Goal: Information Seeking & Learning: Find specific fact

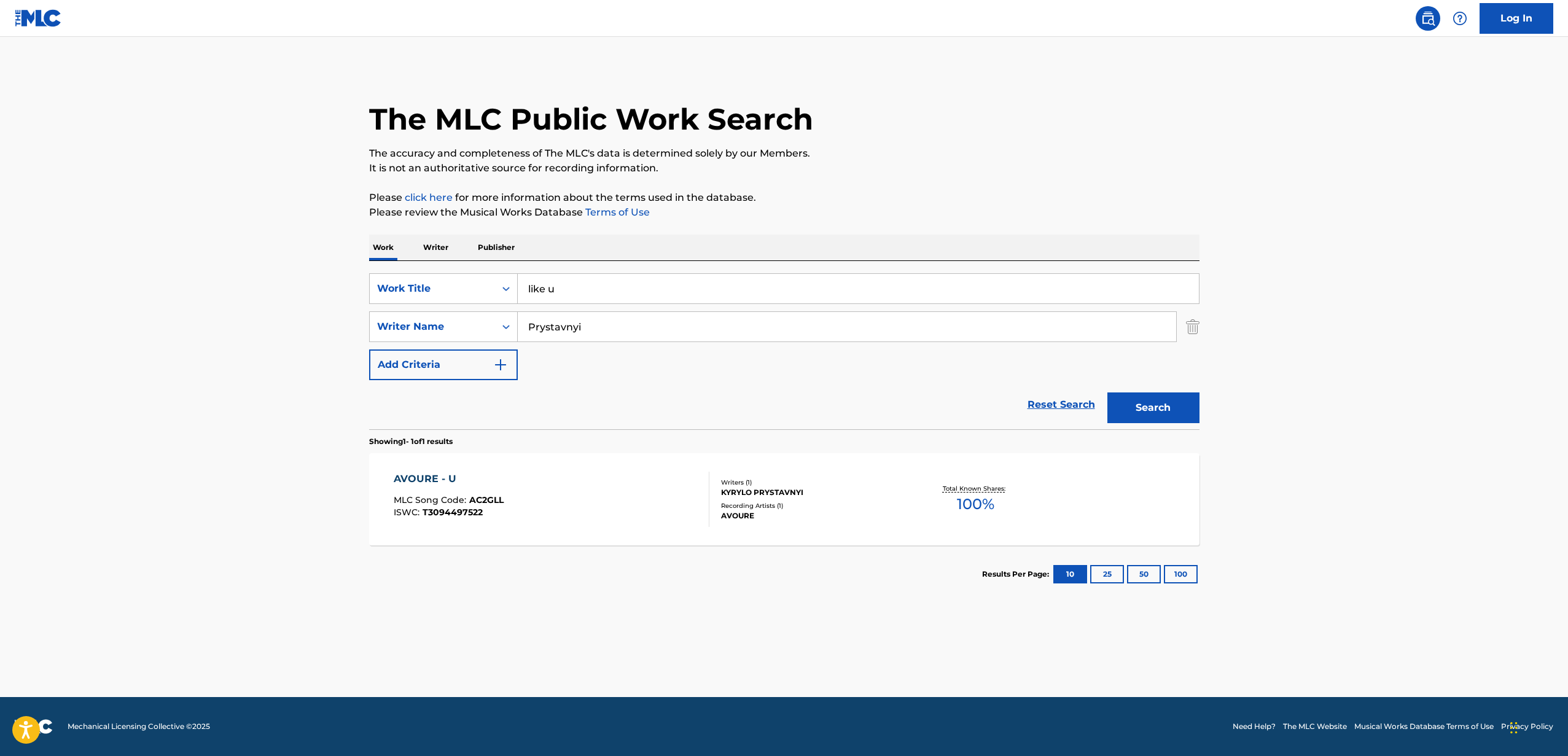
click at [569, 498] on div "AVOURE - U MLC Song Code : AC2GLL ISWC : T3094497522" at bounding box center [551, 499] width 315 height 55
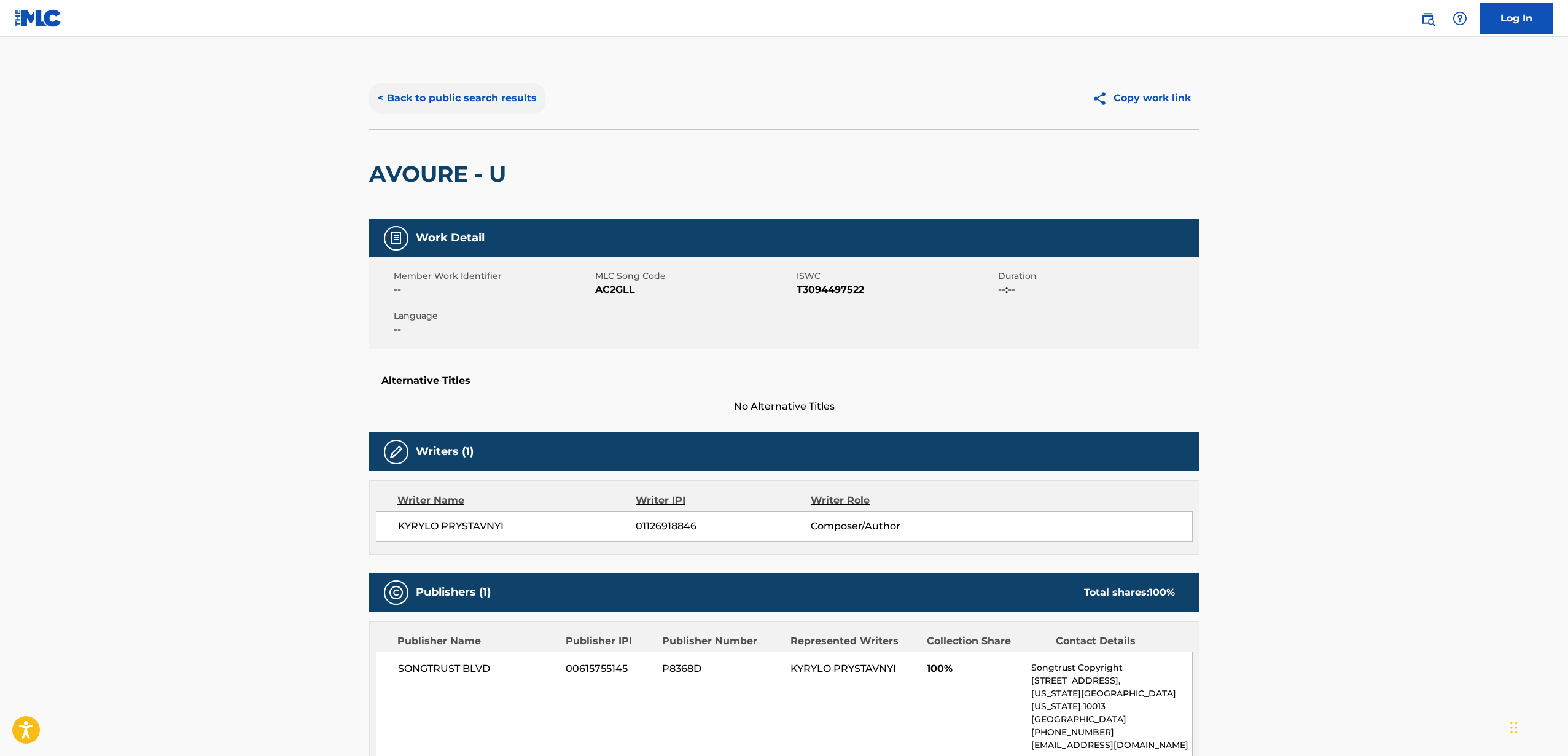
click at [494, 106] on button "< Back to public search results" at bounding box center [457, 98] width 176 height 31
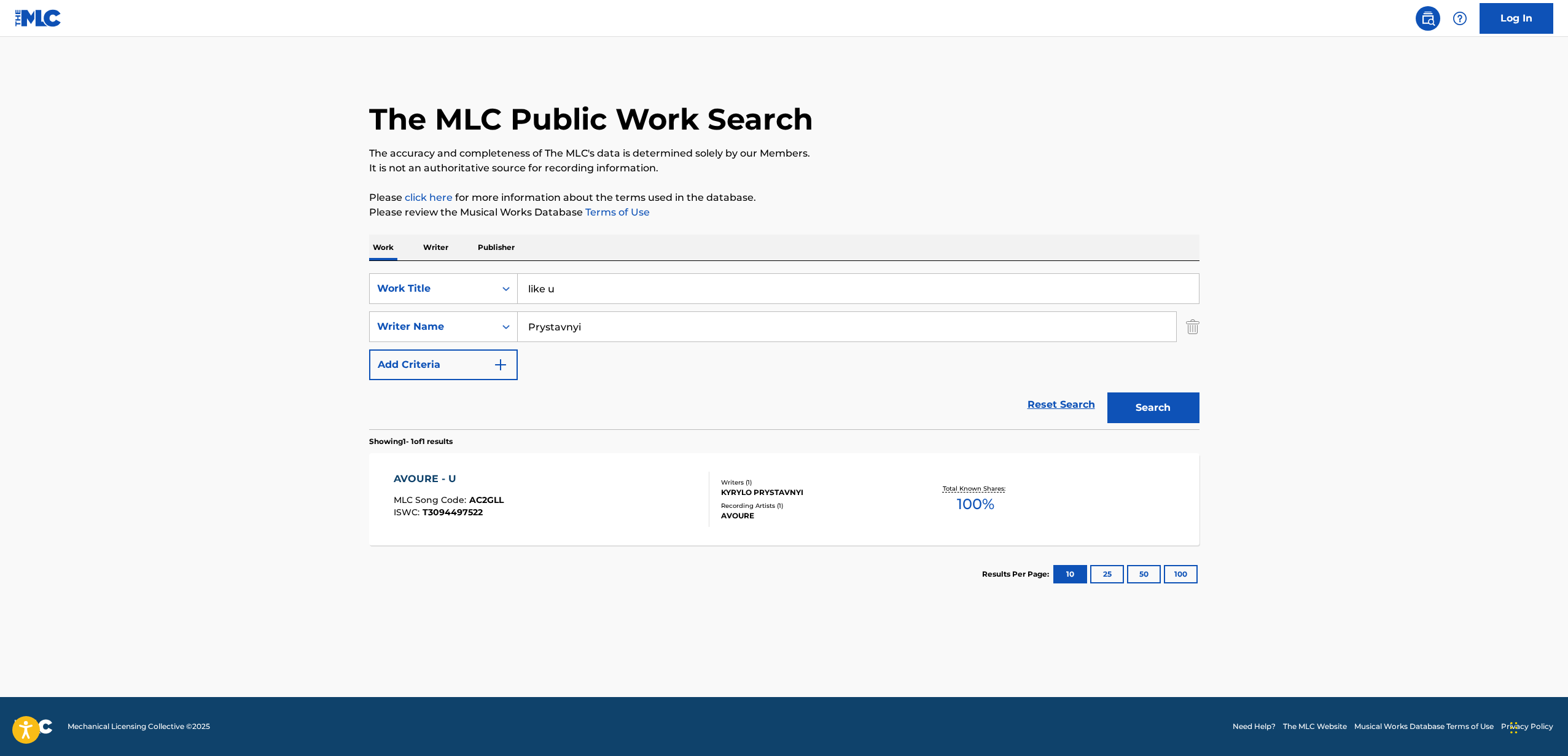
click at [583, 285] on input "like u" at bounding box center [858, 288] width 681 height 29
click at [1108, 392] on button "Search" at bounding box center [1153, 407] width 92 height 31
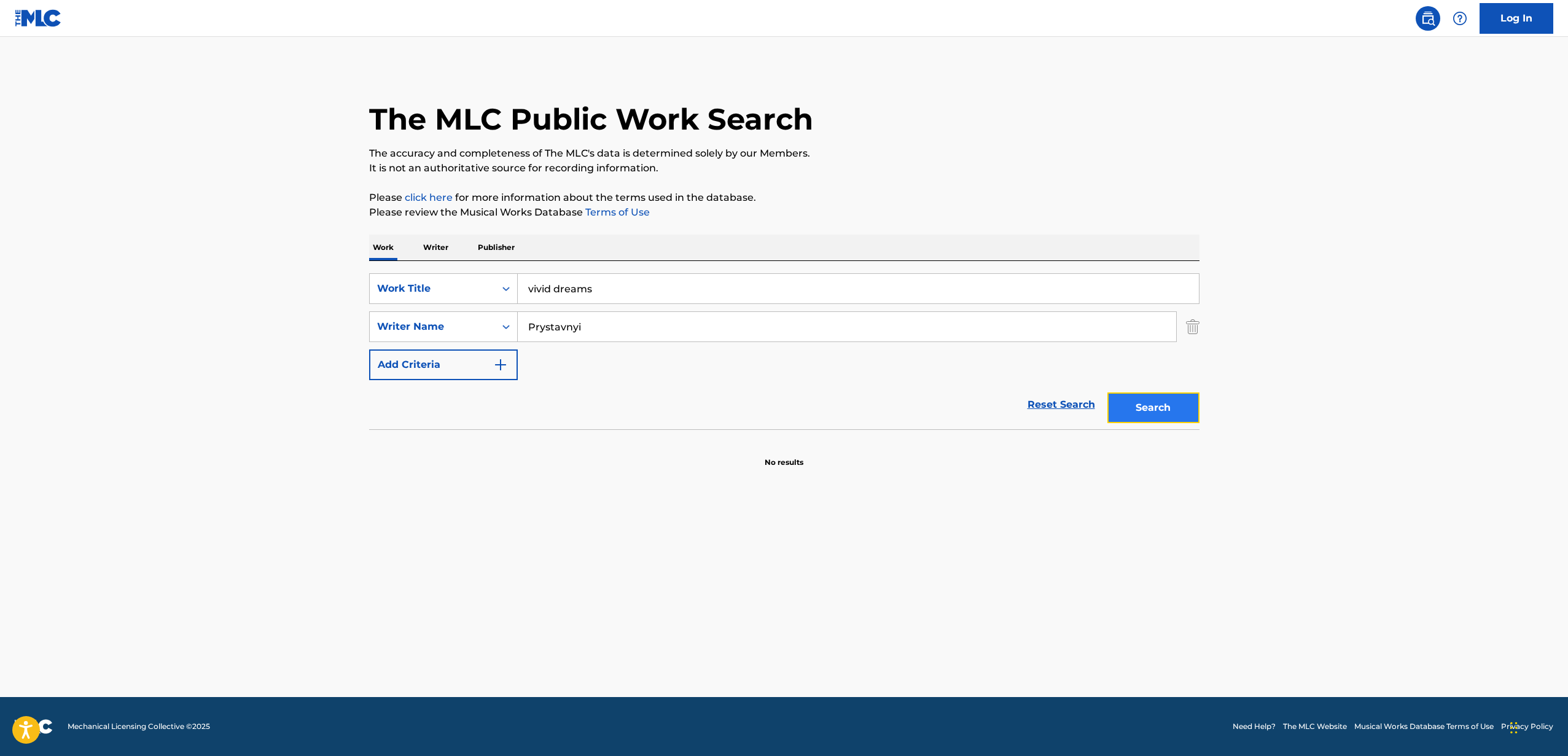
click at [1182, 407] on button "Search" at bounding box center [1153, 407] width 92 height 31
click at [639, 295] on input "vivid dreams" at bounding box center [858, 288] width 681 height 29
click at [1108, 392] on button "Search" at bounding box center [1153, 407] width 92 height 31
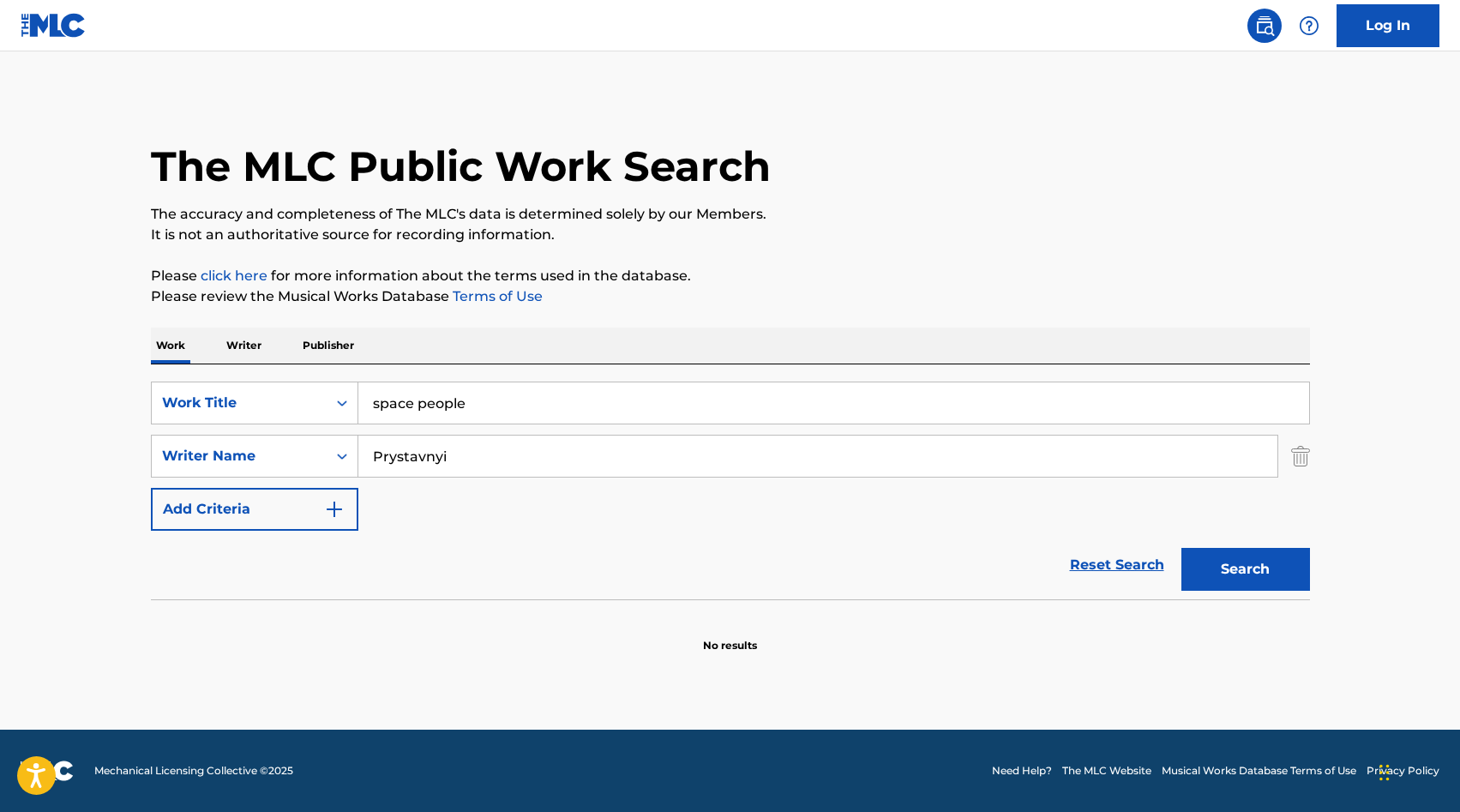
click at [499, 416] on input "space people" at bounding box center [833, 402] width 951 height 41
click at [468, 404] on input "space people" at bounding box center [833, 402] width 951 height 41
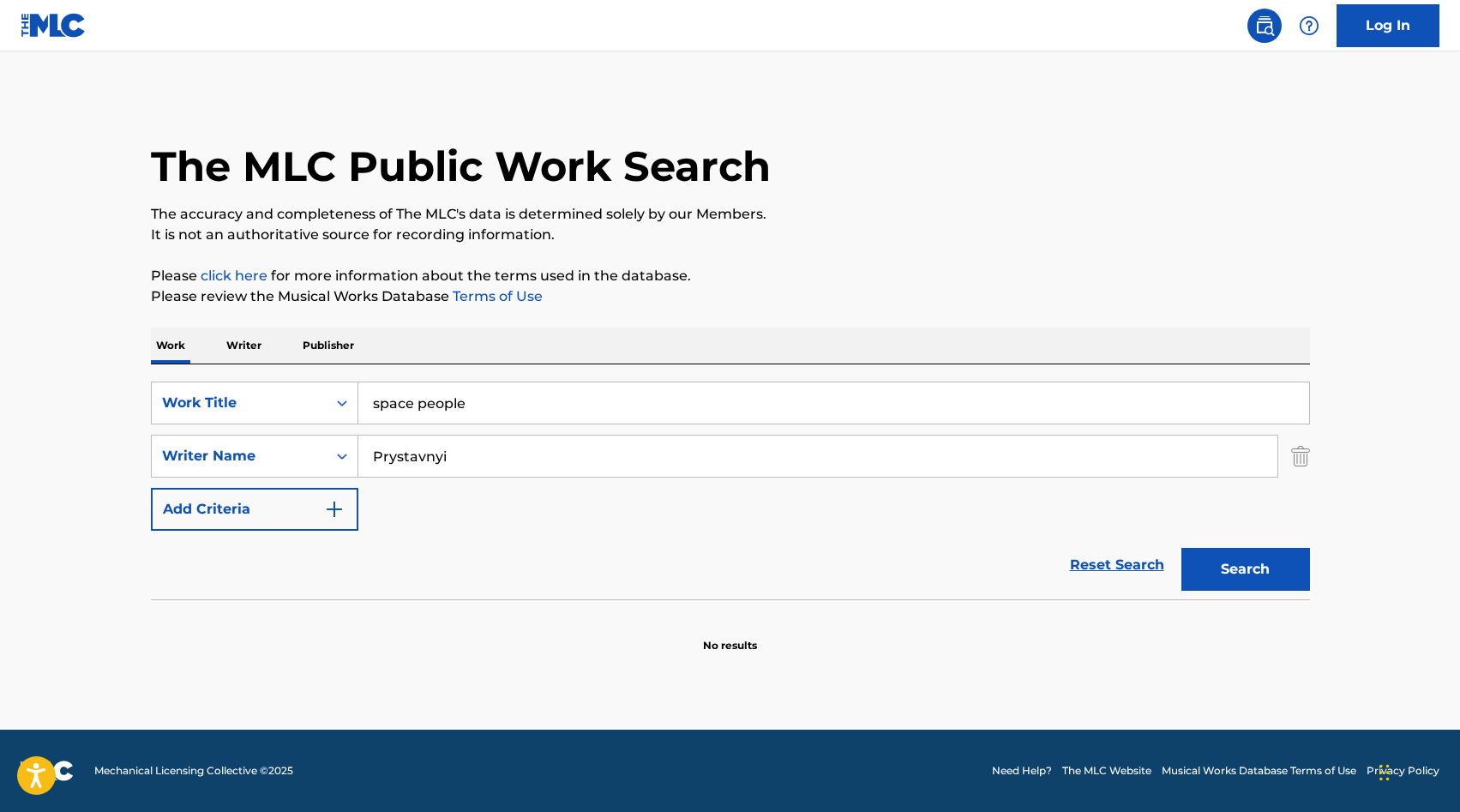
click at [468, 404] on input "space people" at bounding box center [833, 402] width 951 height 41
type input "U"
click at [1234, 577] on button "Search" at bounding box center [1245, 569] width 129 height 43
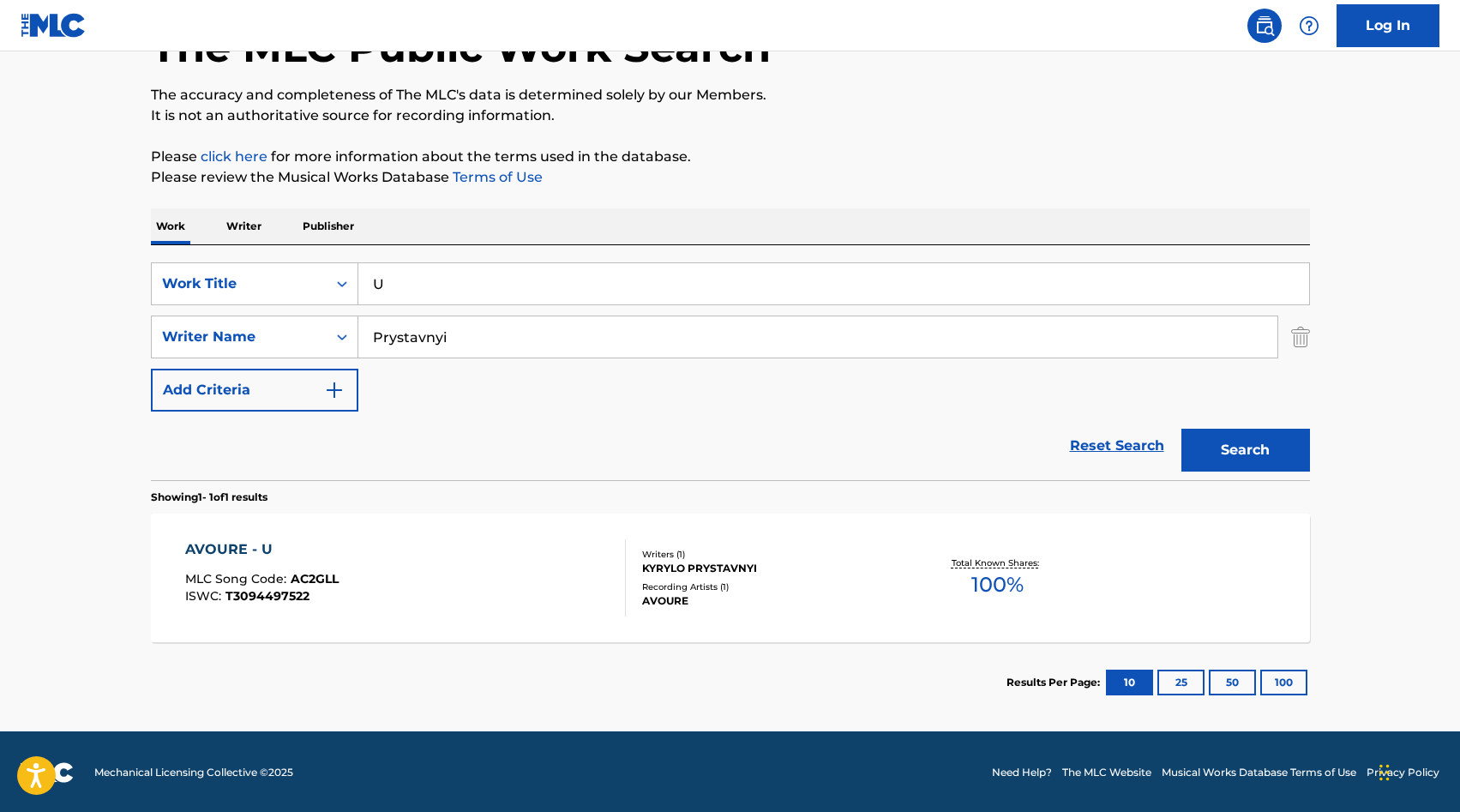
scroll to position [121, 0]
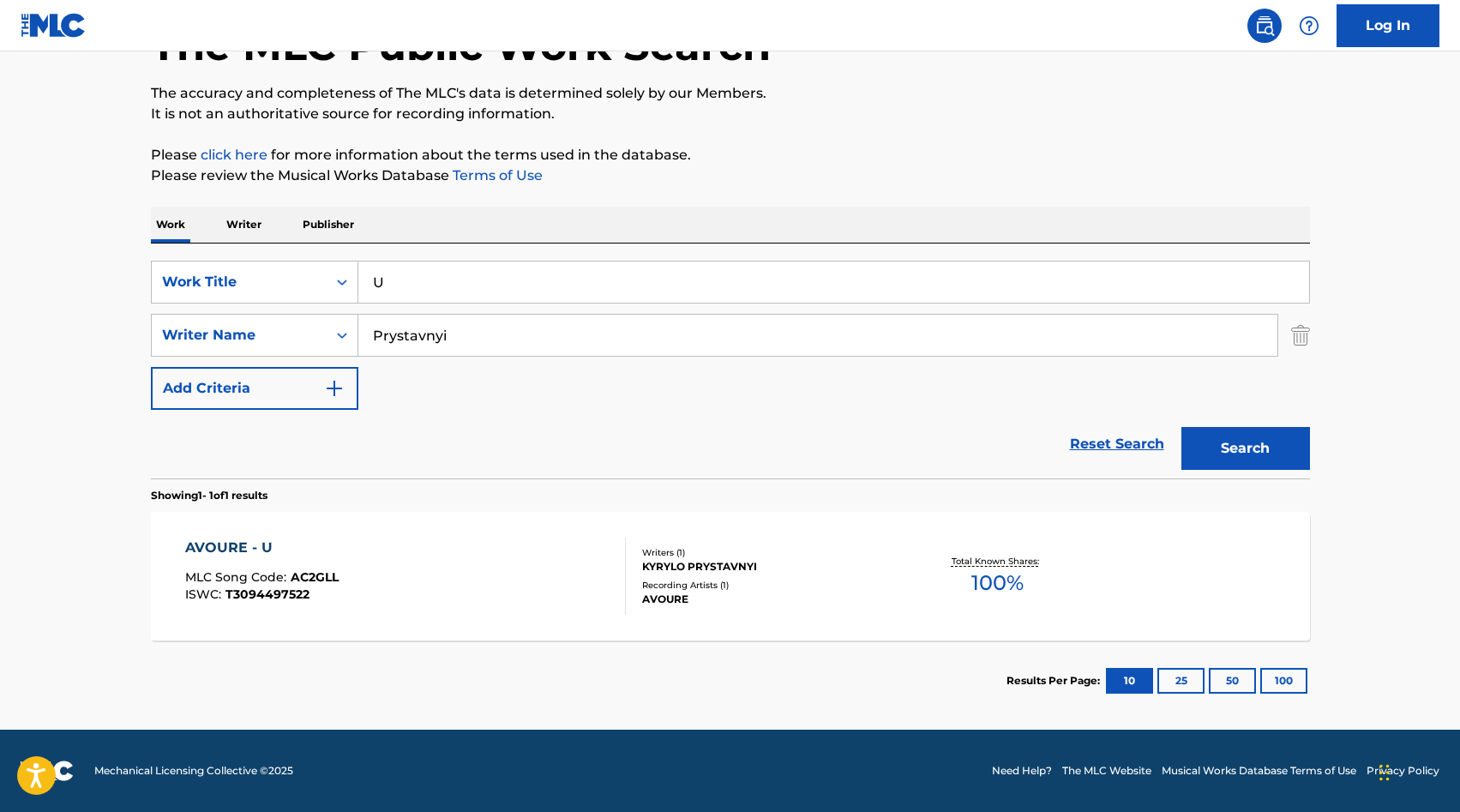
click at [404, 536] on div "AVOURE - U MLC Song Code : AC2GLL ISWC : T3094497522 Writers ( 1 ) KYRYLO PRYST…" at bounding box center [731, 575] width 1159 height 128
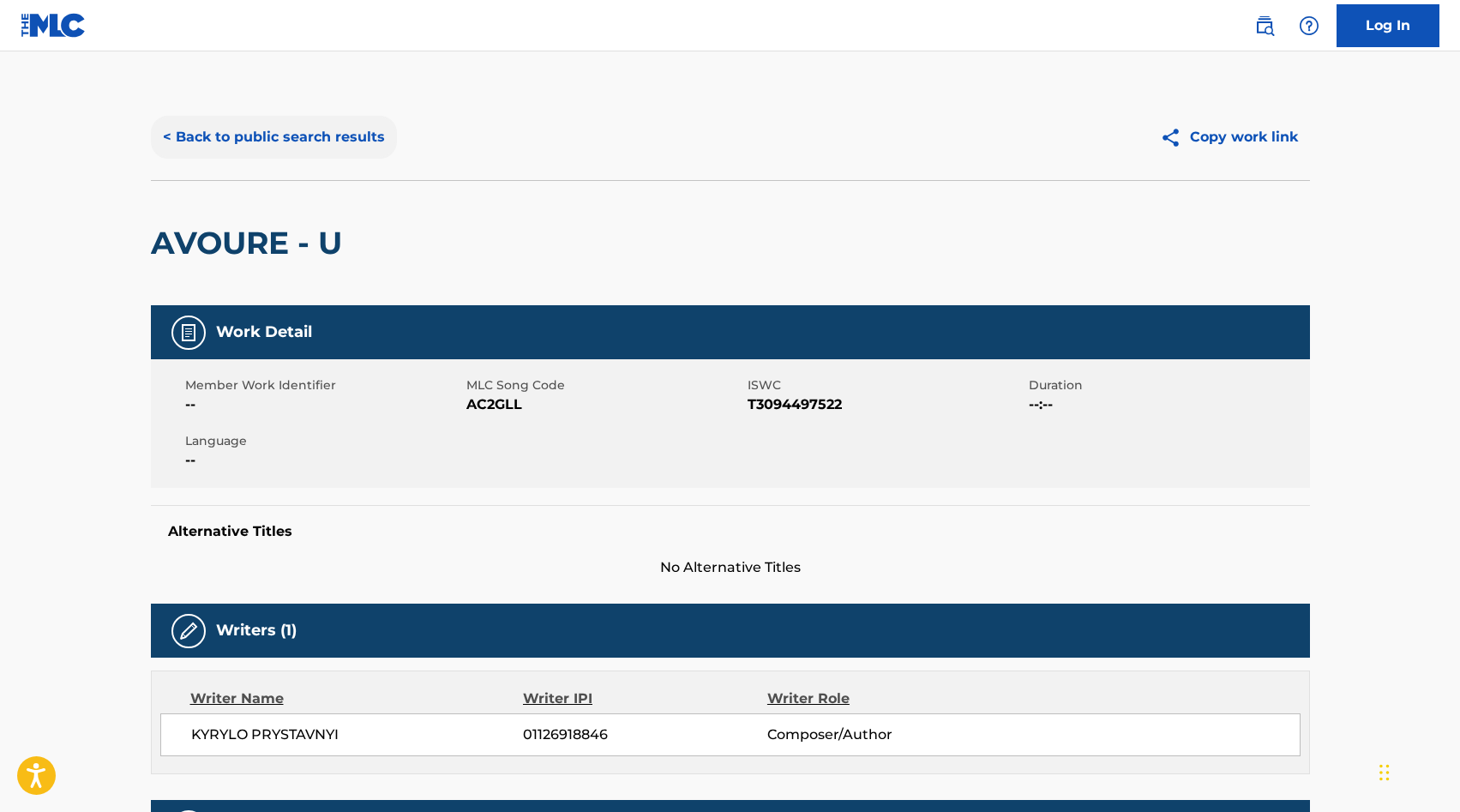
click at [293, 131] on button "< Back to public search results" at bounding box center [274, 137] width 246 height 43
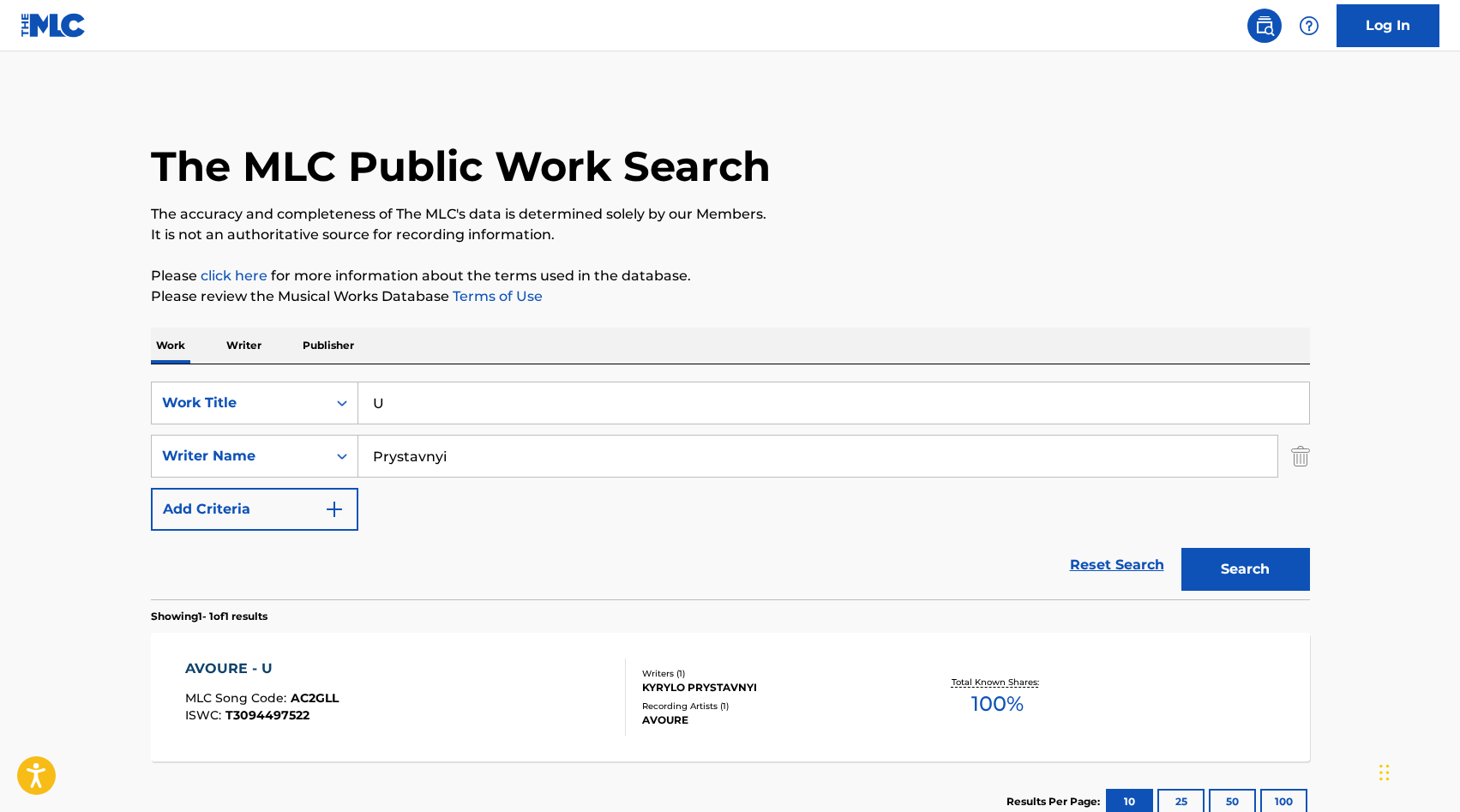
scroll to position [23, 0]
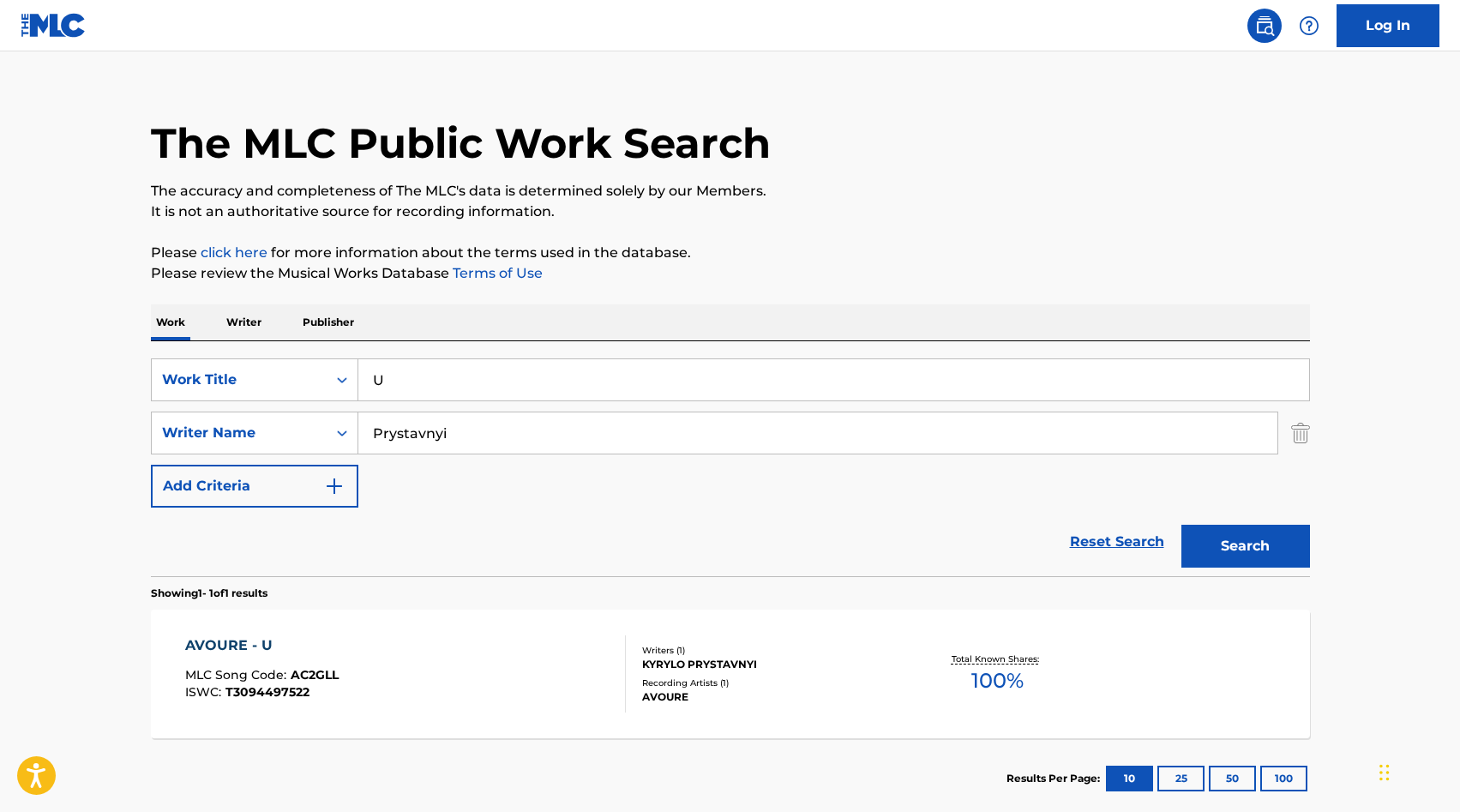
click at [506, 381] on input "U" at bounding box center [833, 379] width 951 height 41
paste input "Essence"
click at [1232, 540] on button "Search" at bounding box center [1245, 546] width 129 height 43
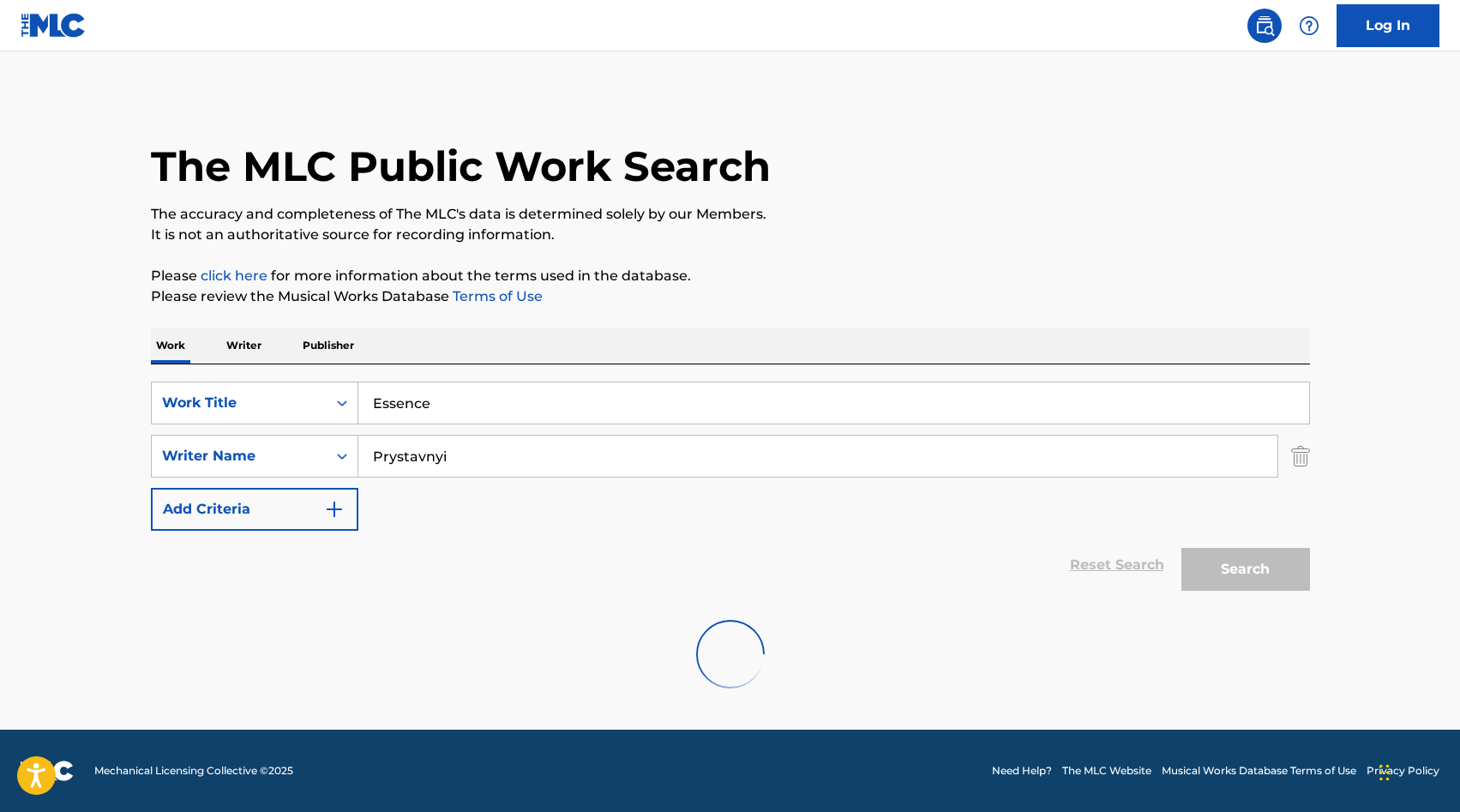
scroll to position [0, 0]
click at [695, 393] on input "Essence" at bounding box center [833, 402] width 951 height 41
paste input "Chasing Sunsets"
click at [1221, 569] on button "Search" at bounding box center [1245, 569] width 129 height 43
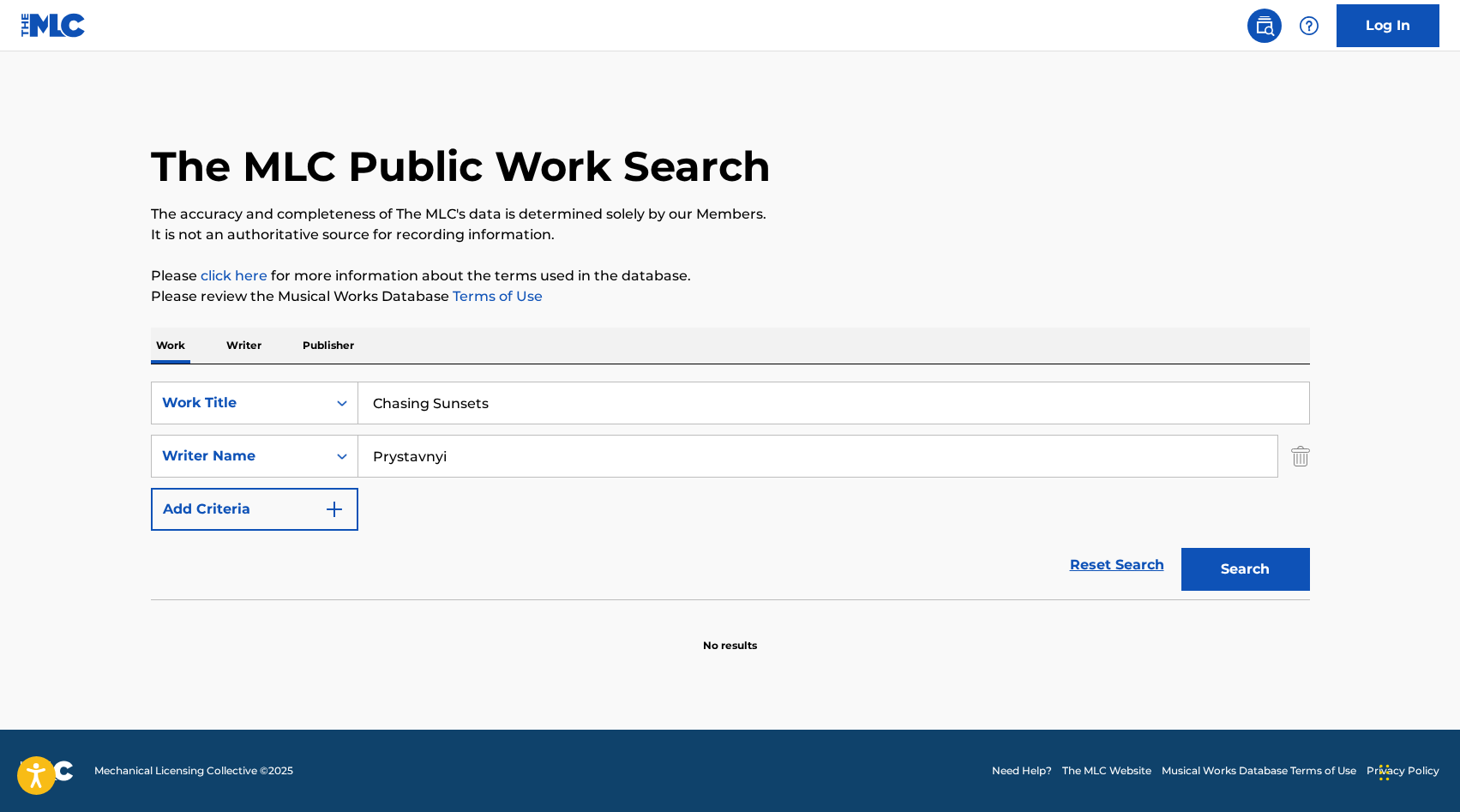
click at [422, 416] on input "Chasing Sunsets" at bounding box center [833, 402] width 951 height 41
paste input "Escapist"
click at [1230, 568] on button "Search" at bounding box center [1245, 569] width 129 height 43
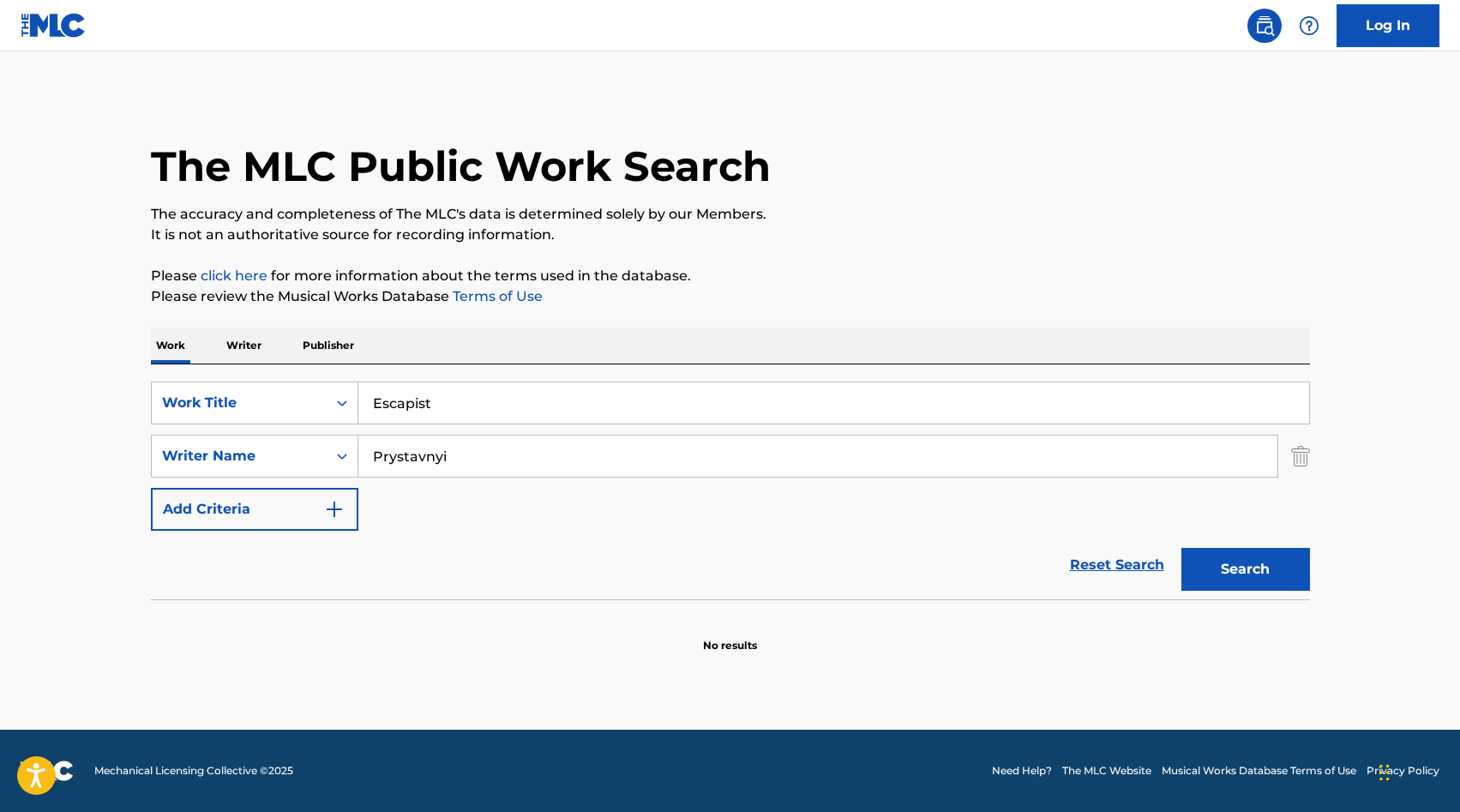
click at [435, 405] on input "Escapist" at bounding box center [833, 402] width 951 height 41
paste input "[GEOGRAPHIC_DATA]"
click at [1274, 587] on button "Search" at bounding box center [1245, 569] width 129 height 43
click at [695, 419] on input "[GEOGRAPHIC_DATA]" at bounding box center [833, 402] width 951 height 41
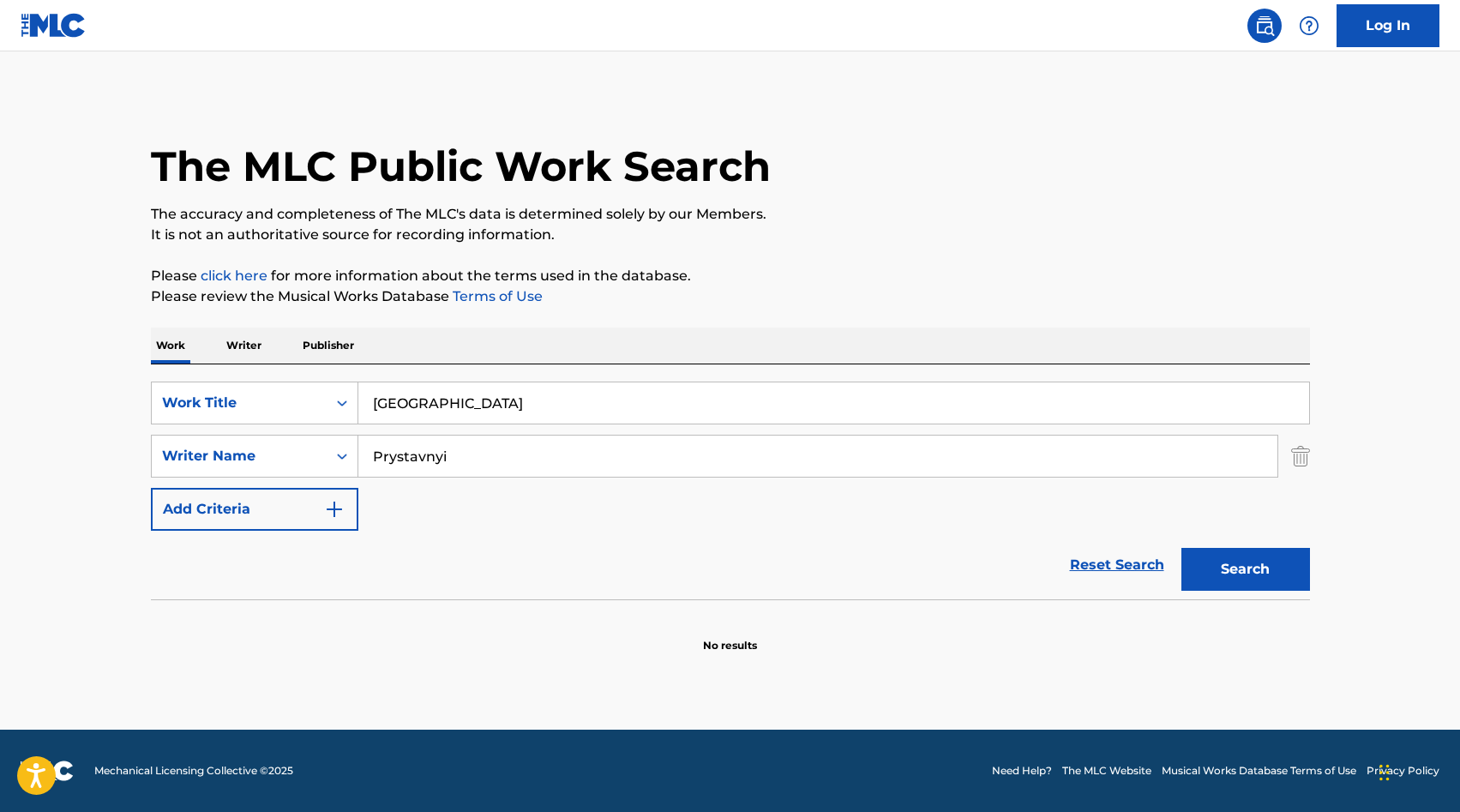
click at [695, 419] on input "[GEOGRAPHIC_DATA]" at bounding box center [833, 402] width 951 height 41
paste input "Love Yourself"
click at [1230, 586] on button "Search" at bounding box center [1245, 569] width 129 height 43
click at [505, 399] on input "Love Yourself" at bounding box center [833, 402] width 951 height 41
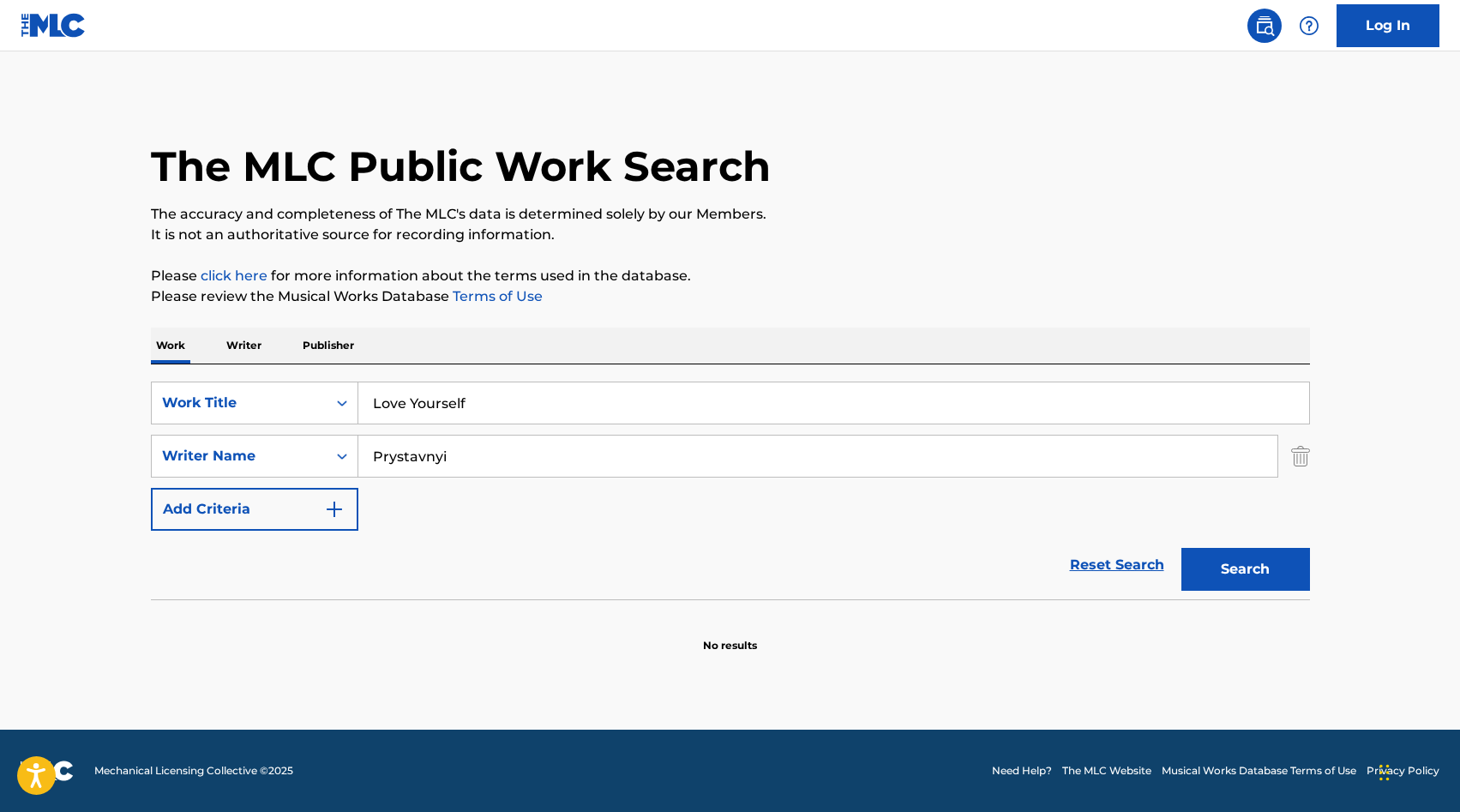
click at [505, 399] on input "Love Yourself" at bounding box center [833, 402] width 951 height 41
paste input "Bring it Back"
click at [1260, 581] on button "Search" at bounding box center [1245, 569] width 129 height 43
click at [422, 396] on input "Bring it Back" at bounding box center [833, 402] width 951 height 41
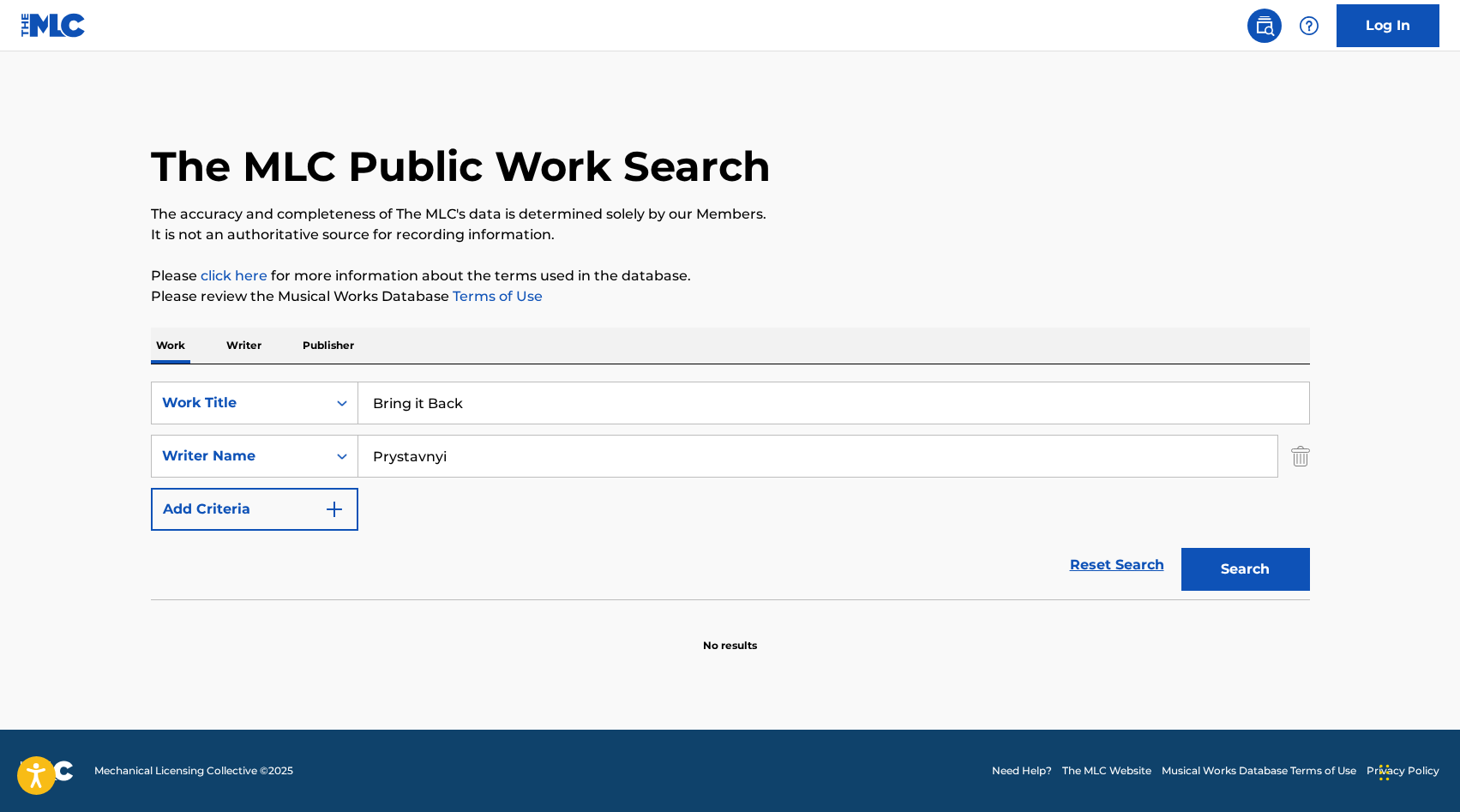
click at [422, 396] on input "Bring it Back" at bounding box center [833, 402] width 951 height 41
click at [1181, 548] on button "Search" at bounding box center [1245, 569] width 129 height 43
click at [439, 403] on input "serenity" at bounding box center [833, 402] width 951 height 41
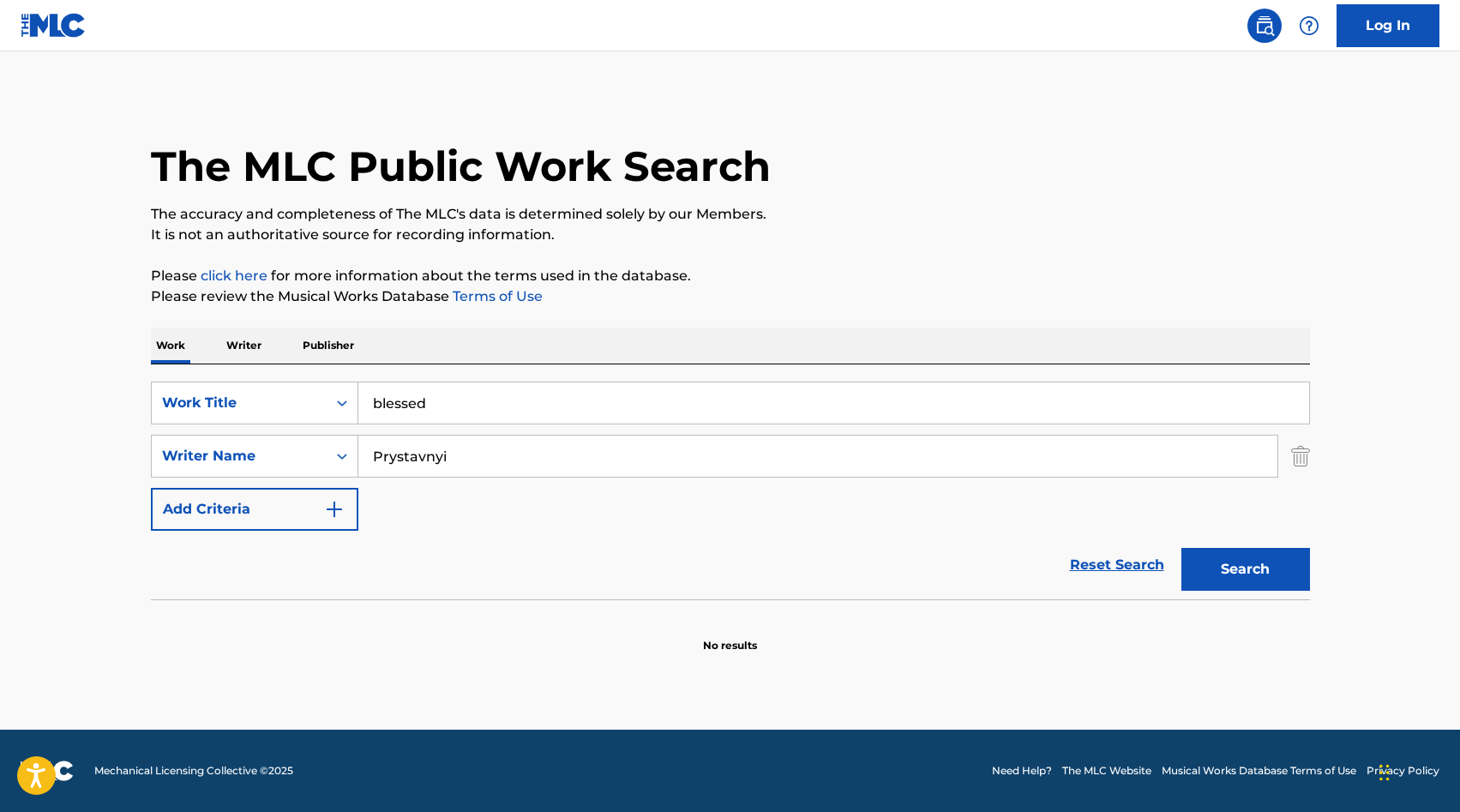
click at [1181, 548] on button "Search" at bounding box center [1245, 569] width 129 height 43
click at [508, 410] on input "blessed" at bounding box center [833, 402] width 951 height 41
click at [1181, 548] on button "Search" at bounding box center [1245, 569] width 129 height 43
click at [497, 410] on input "pulse" at bounding box center [833, 402] width 951 height 41
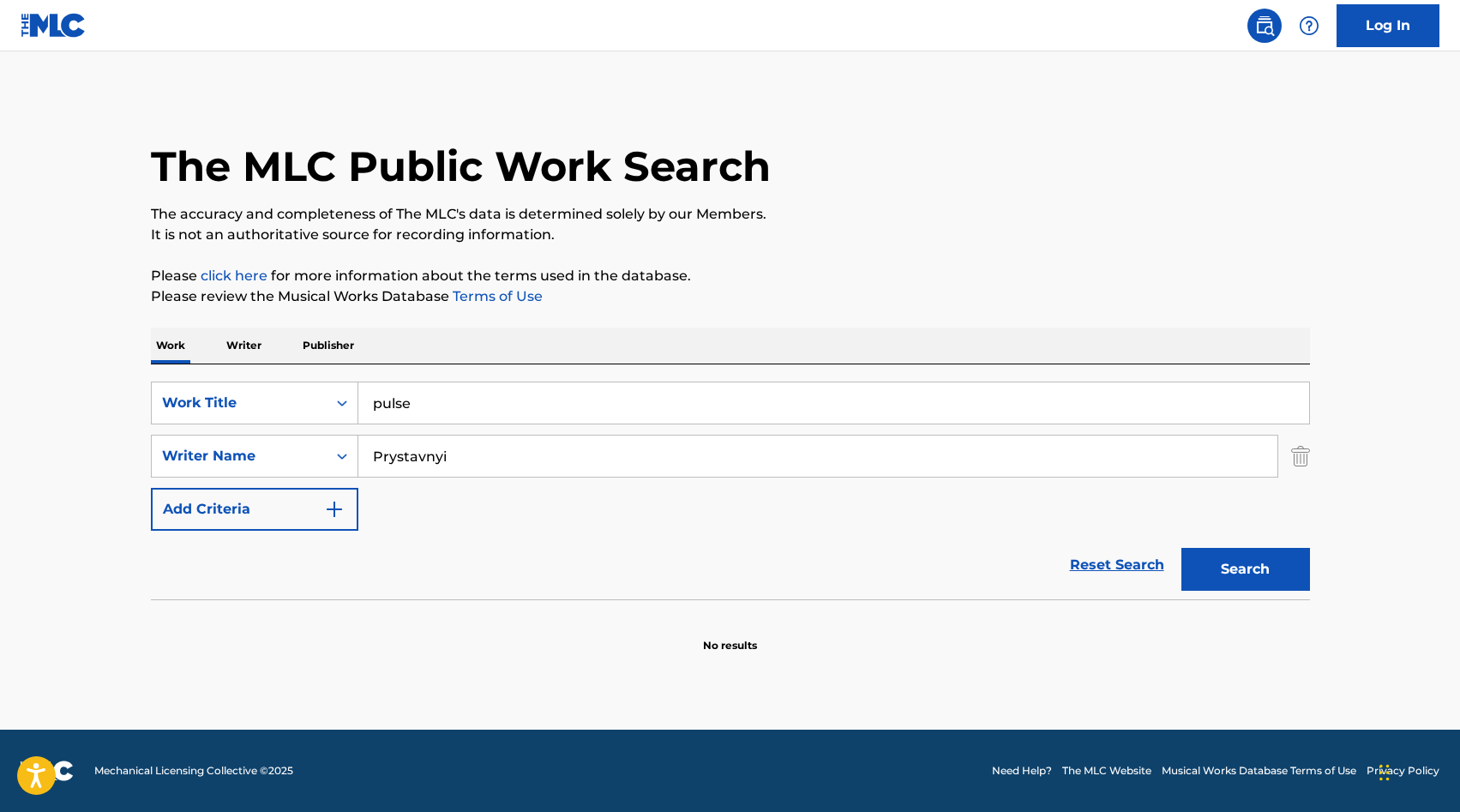
click at [497, 410] on input "pulse" at bounding box center [833, 402] width 951 height 41
type input "this"
click at [1181, 548] on button "Search" at bounding box center [1245, 569] width 129 height 43
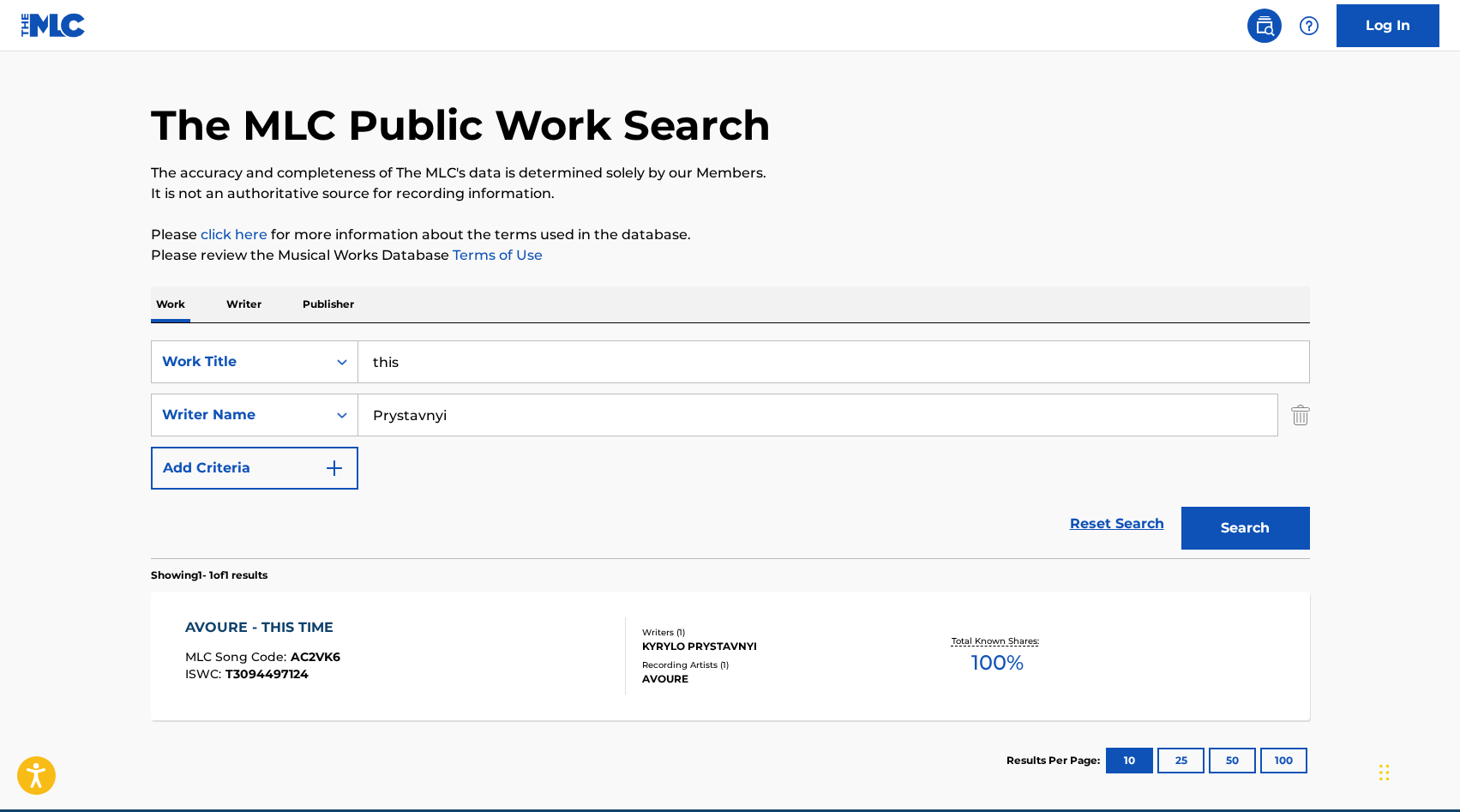
scroll to position [121, 0]
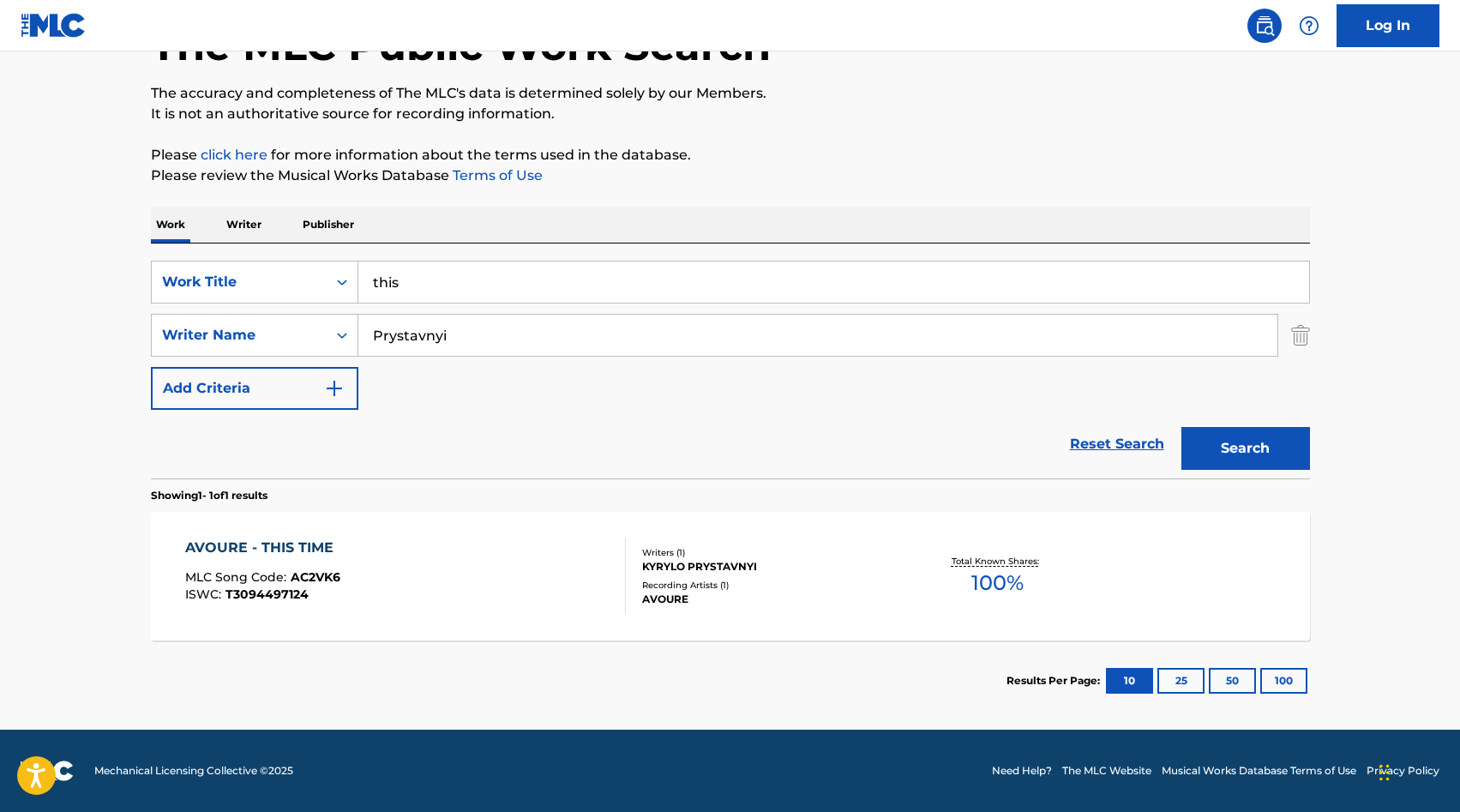
click at [590, 567] on div "AVOURE - THIS TIME MLC Song Code : AC2VK6 ISWC : T3094497124" at bounding box center [405, 576] width 440 height 77
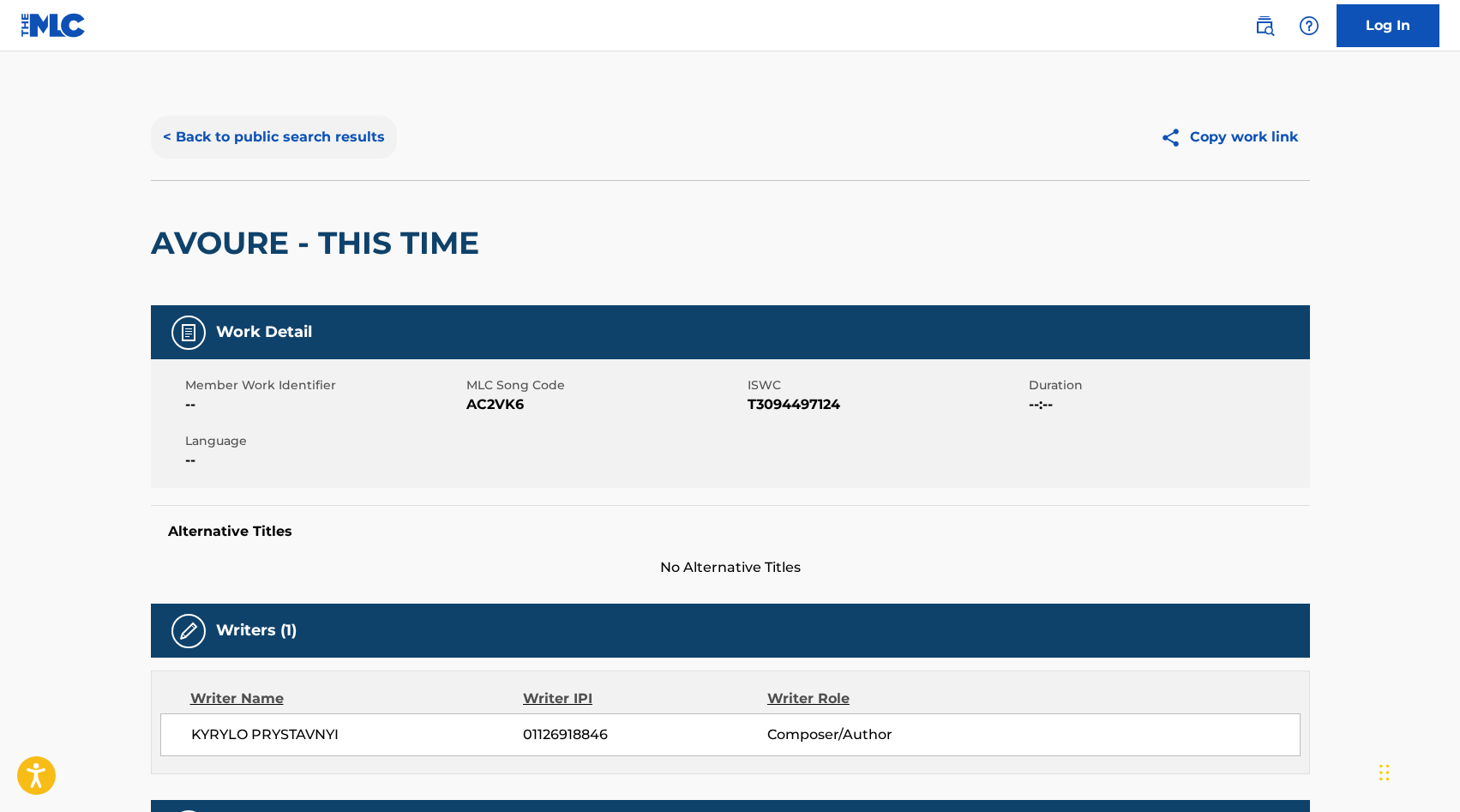
click at [282, 142] on button "< Back to public search results" at bounding box center [274, 137] width 246 height 43
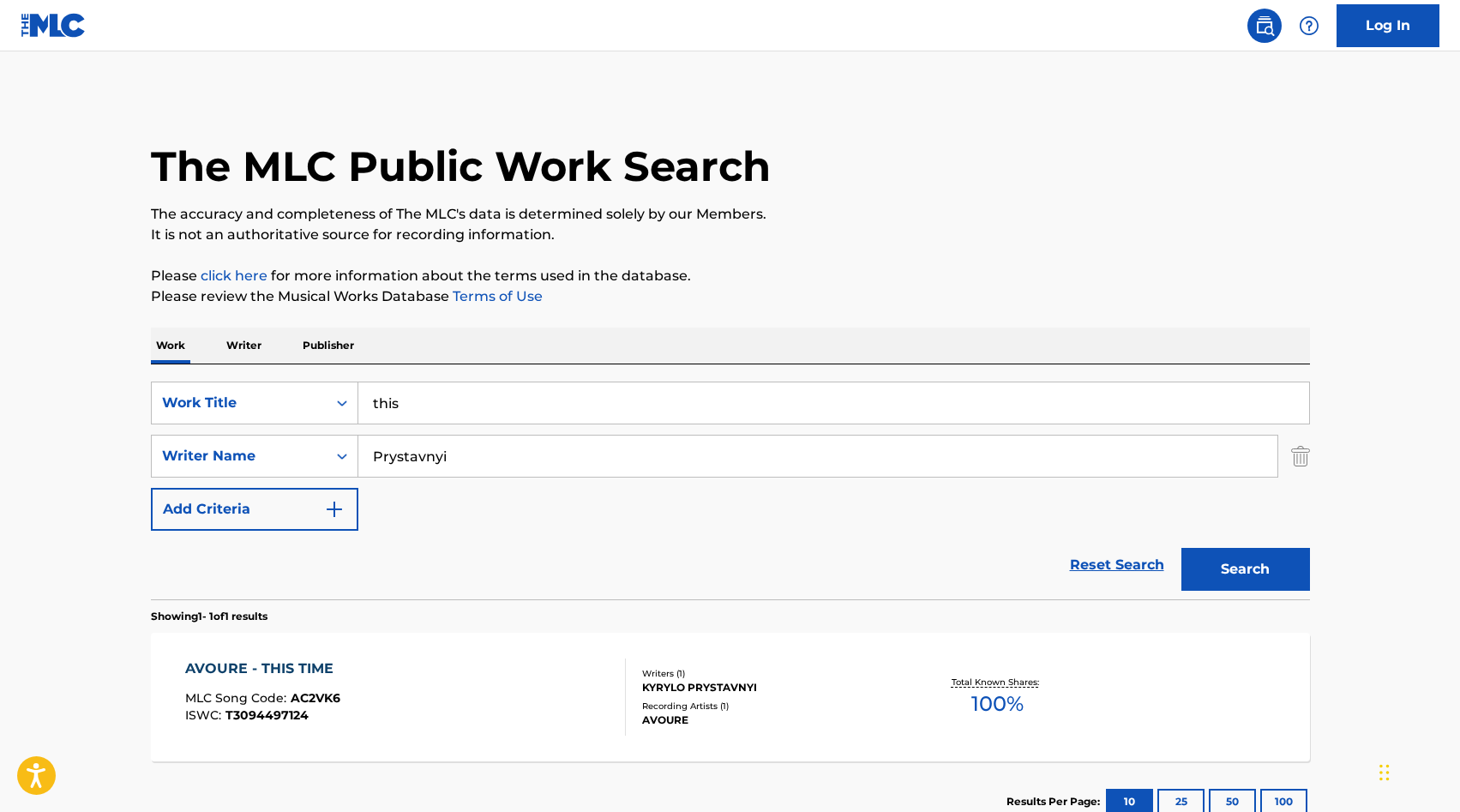
scroll to position [23, 0]
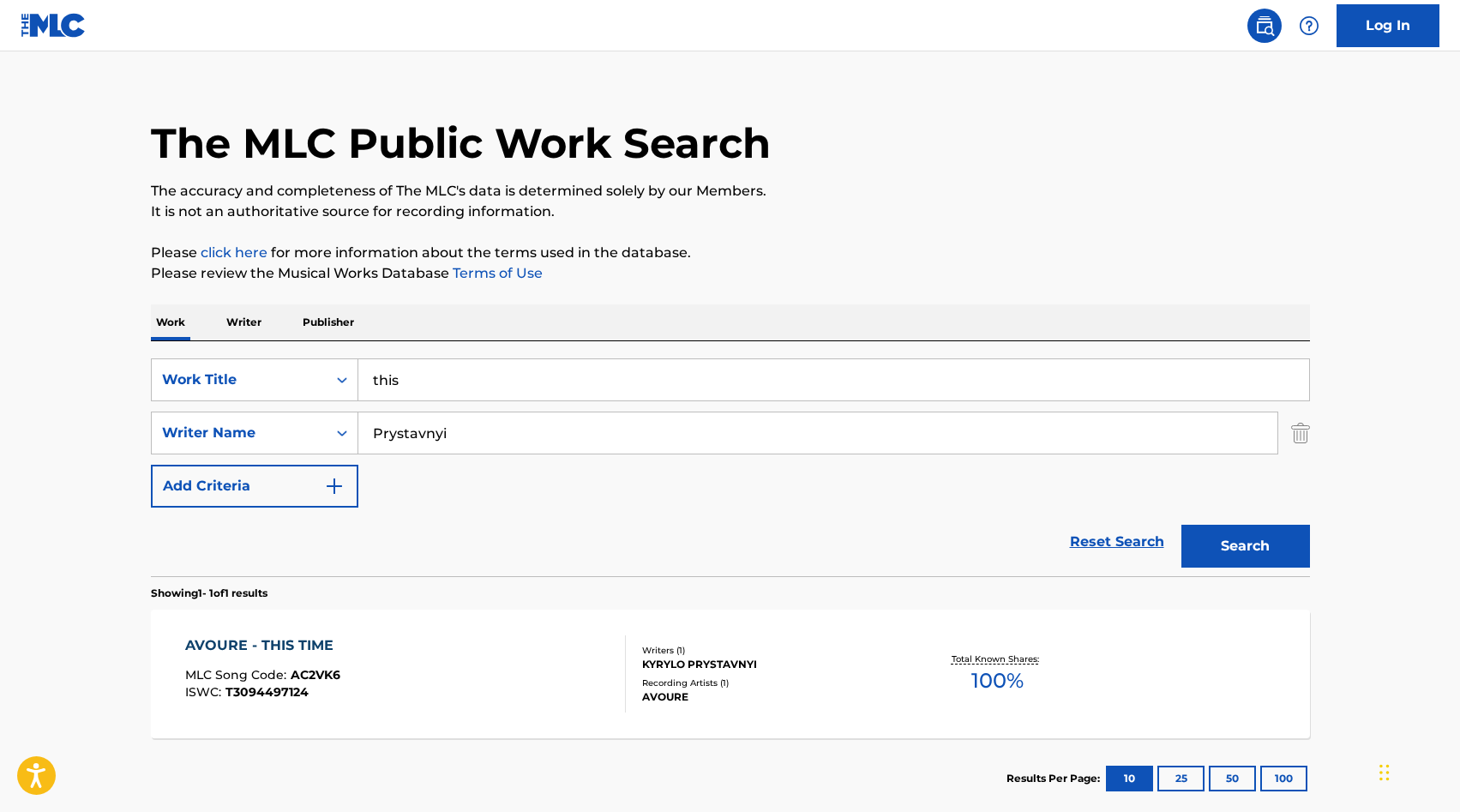
click at [474, 365] on input "this" at bounding box center [833, 379] width 951 height 41
click at [1181, 525] on button "Search" at bounding box center [1245, 546] width 129 height 43
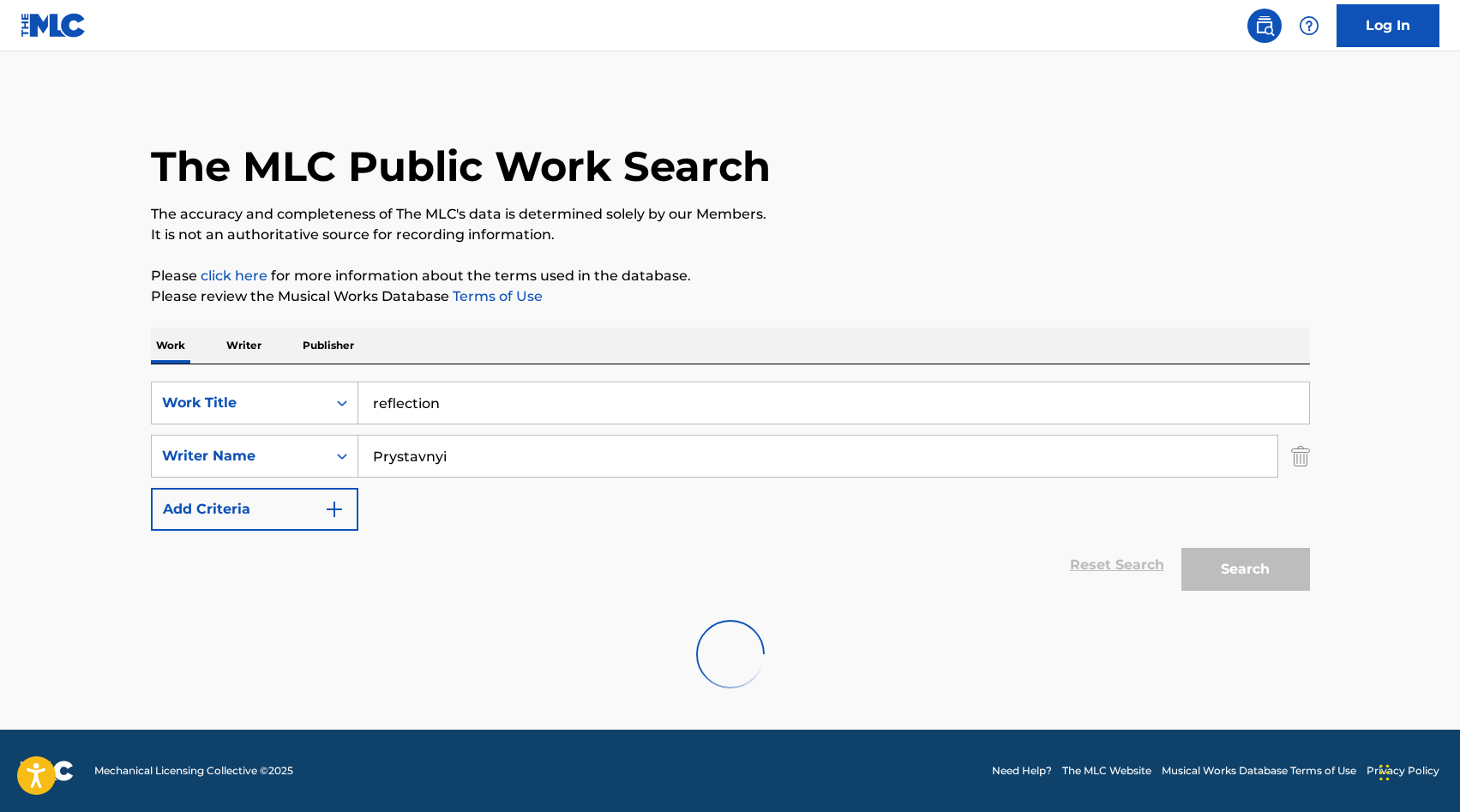
scroll to position [0, 0]
click at [483, 406] on input "reflection" at bounding box center [833, 402] width 951 height 41
click at [1181, 548] on button "Search" at bounding box center [1245, 569] width 129 height 43
click at [448, 405] on input "pink" at bounding box center [833, 402] width 951 height 41
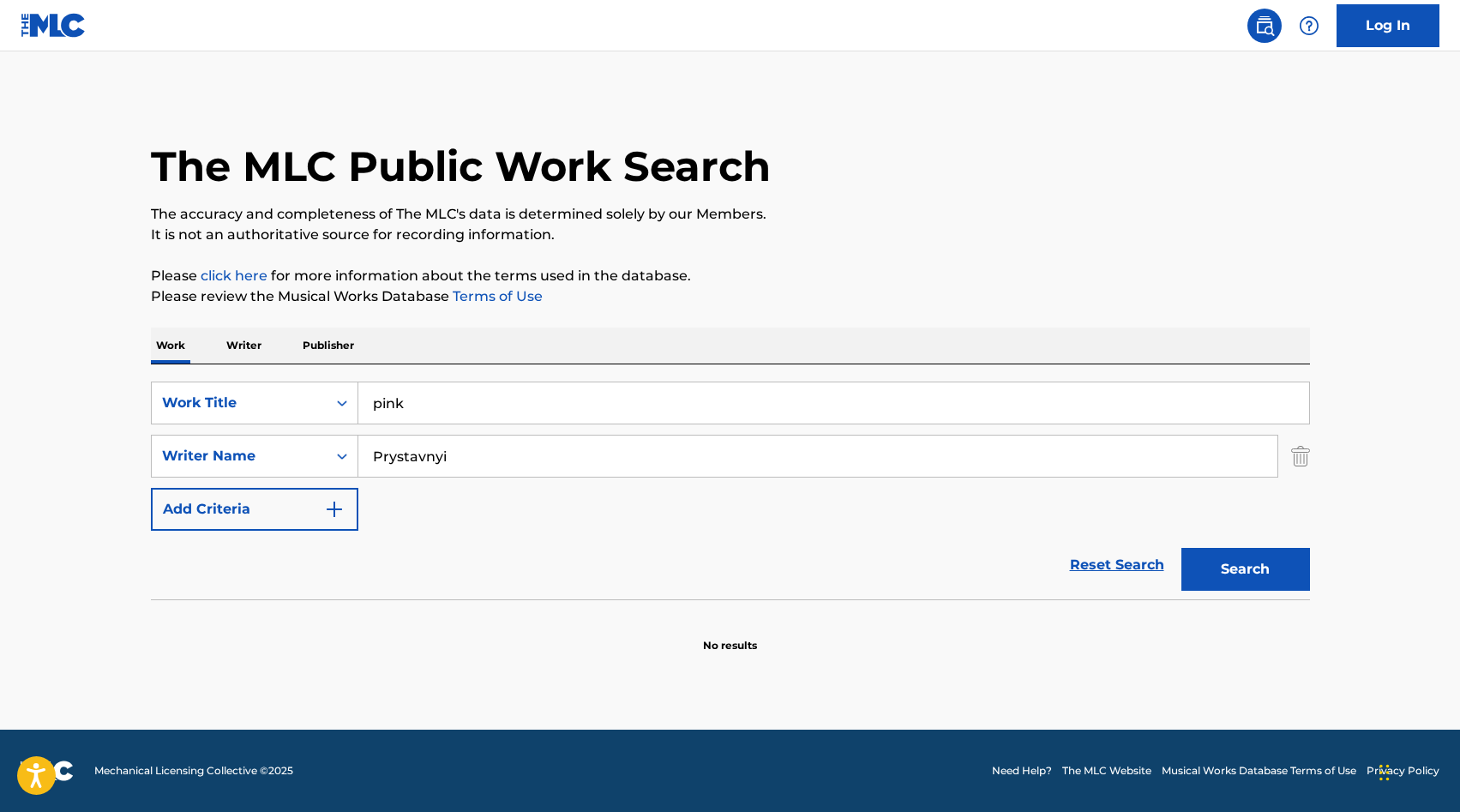
click at [448, 405] on input "pink" at bounding box center [833, 402] width 951 height 41
click at [1181, 548] on button "Search" at bounding box center [1245, 569] width 129 height 43
click at [482, 409] on input "illuminate" at bounding box center [833, 402] width 951 height 41
click at [1181, 548] on button "Search" at bounding box center [1245, 569] width 129 height 43
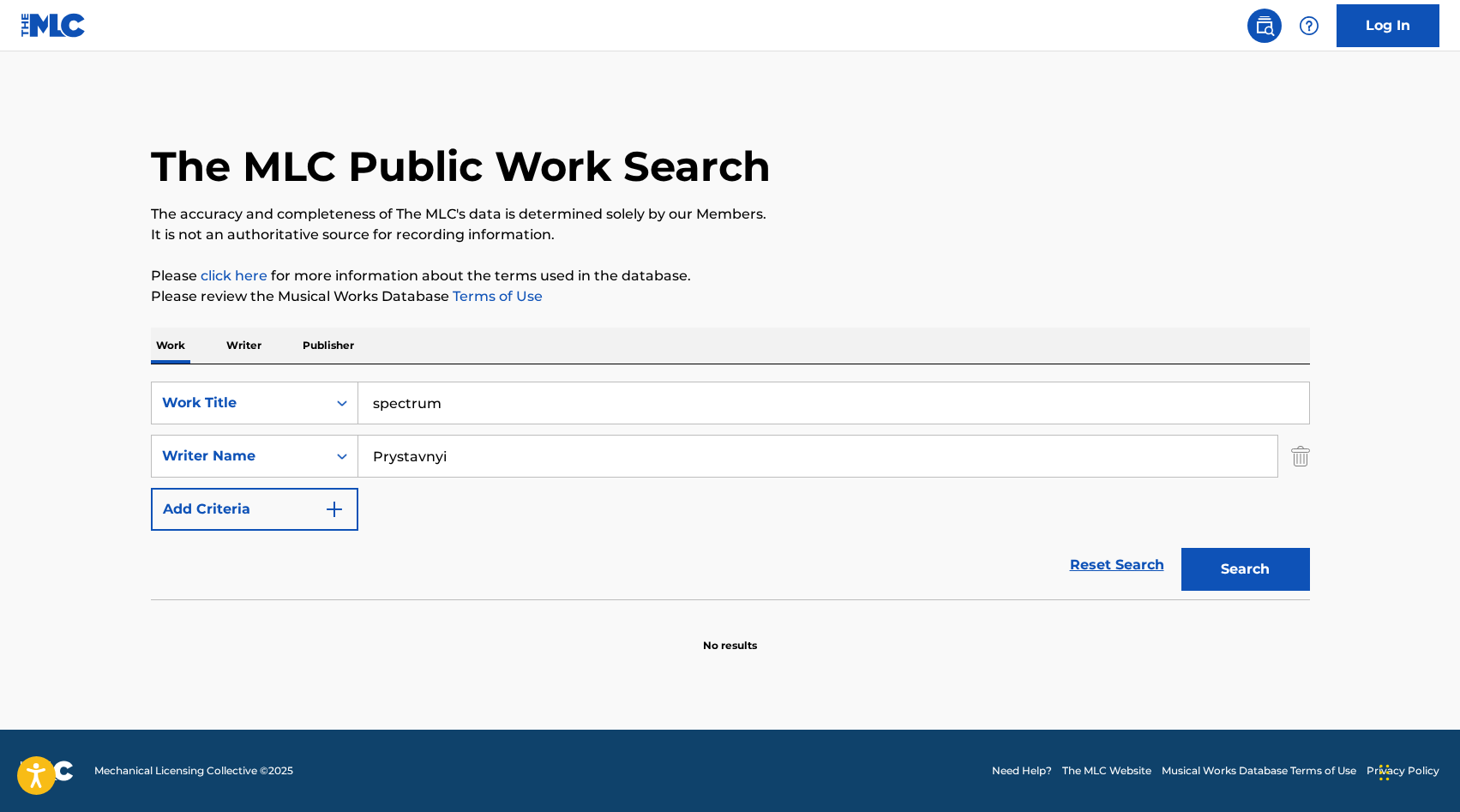
click at [456, 406] on input "spectrum" at bounding box center [833, 402] width 951 height 41
type input "world on fire"
click at [1181, 548] on button "Search" at bounding box center [1245, 569] width 129 height 43
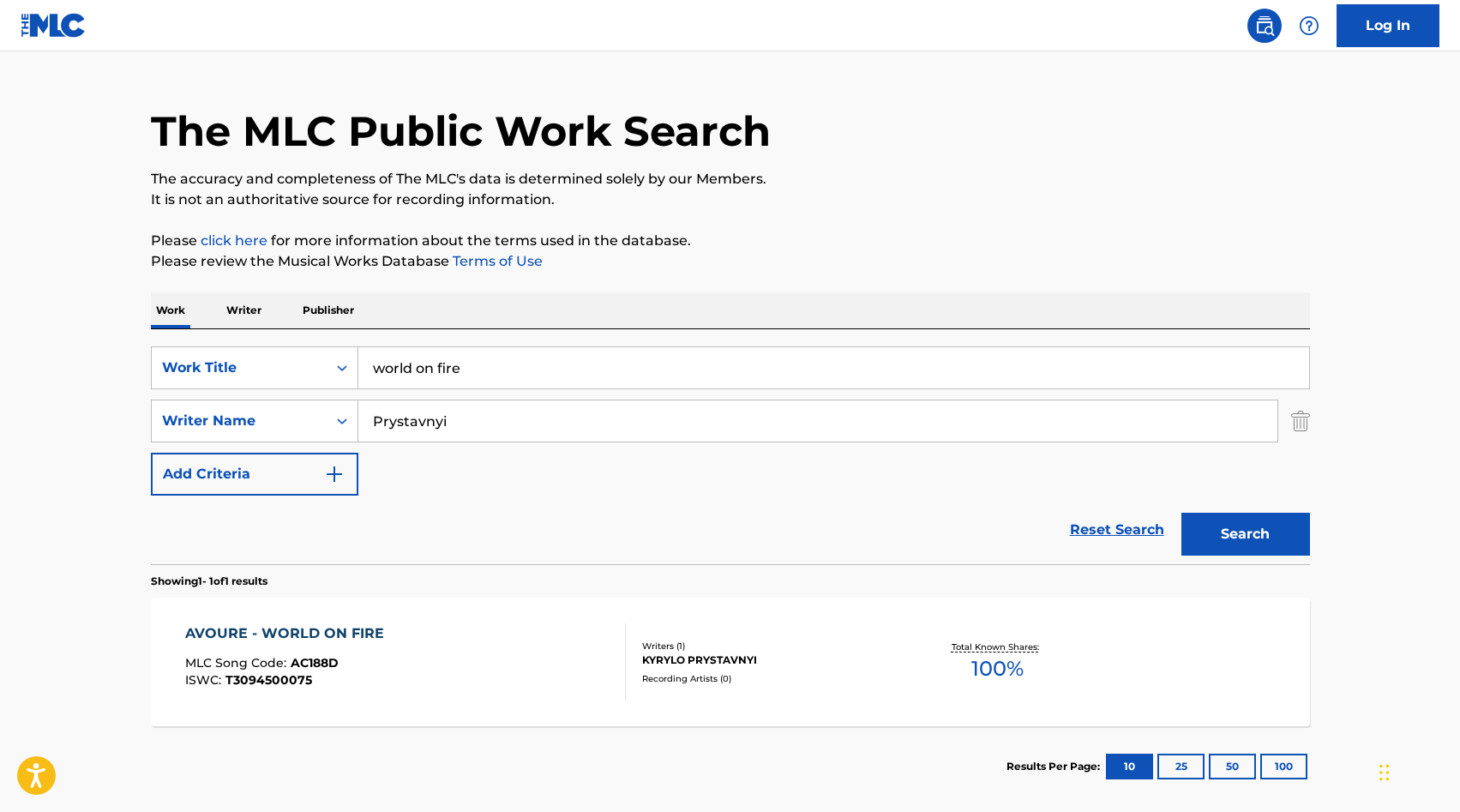
scroll to position [121, 0]
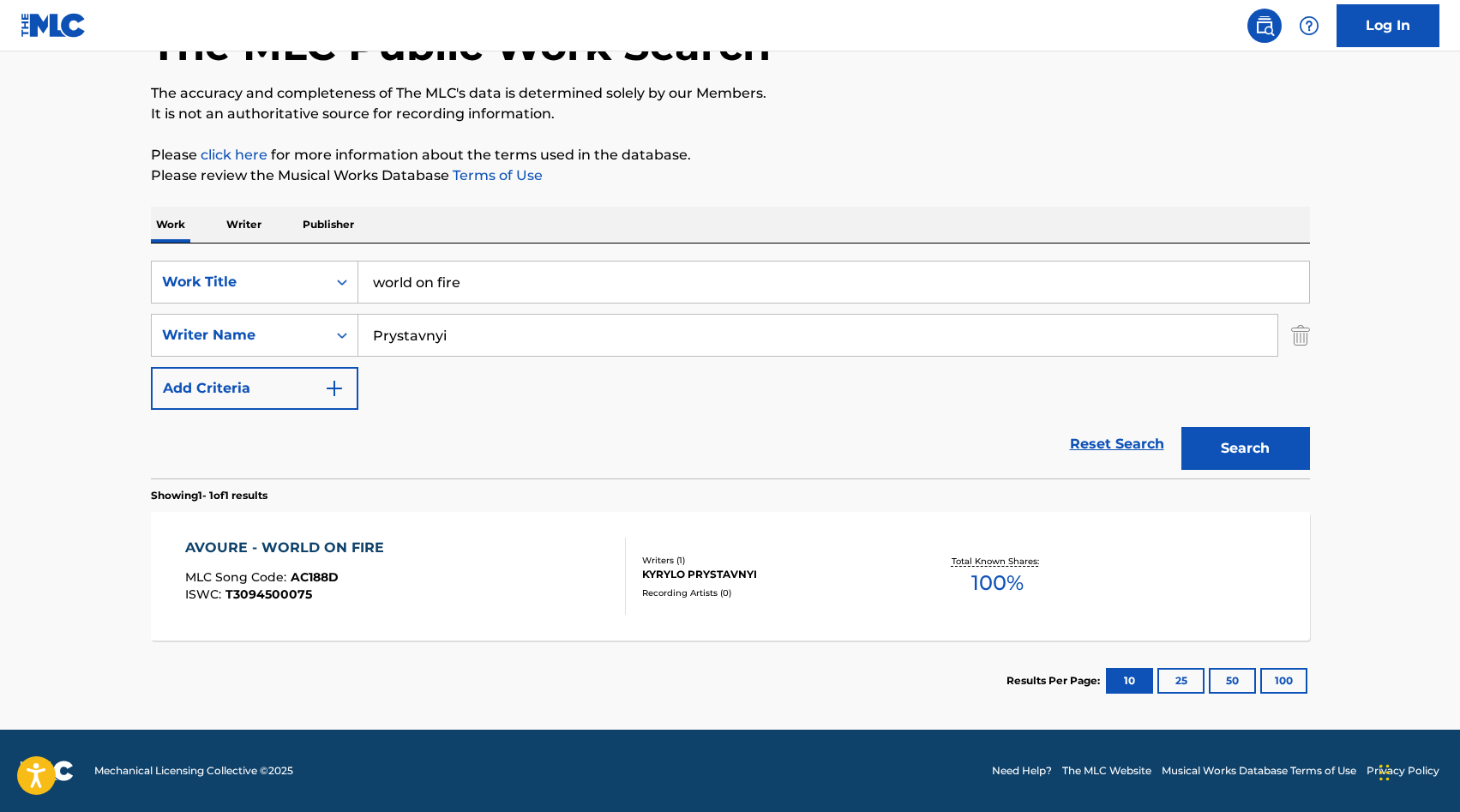
click at [516, 573] on div "AVOURE - WORLD ON FIRE MLC Song Code : AC188D ISWC : T3094500075" at bounding box center [405, 576] width 440 height 77
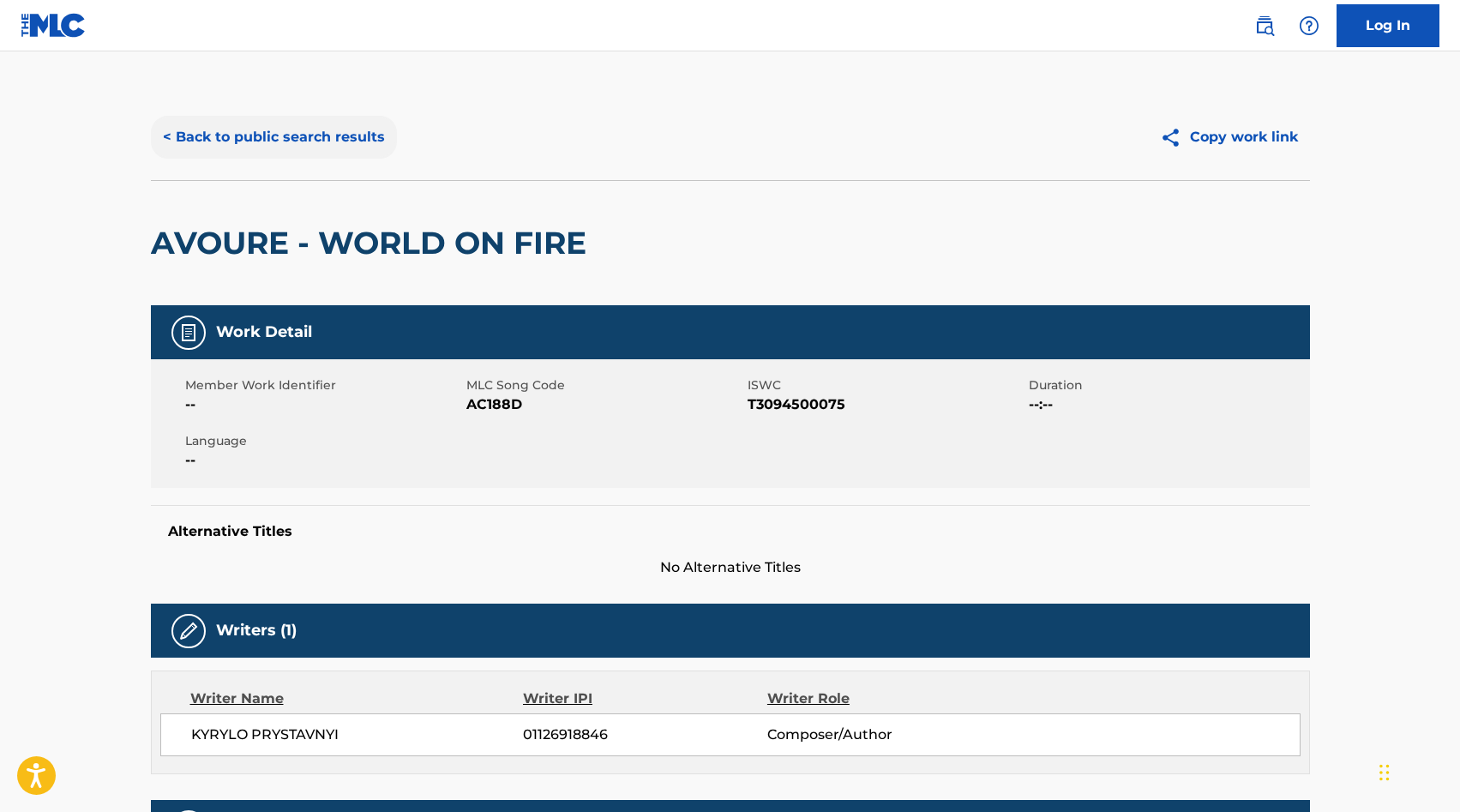
click at [275, 137] on button "< Back to public search results" at bounding box center [274, 137] width 246 height 43
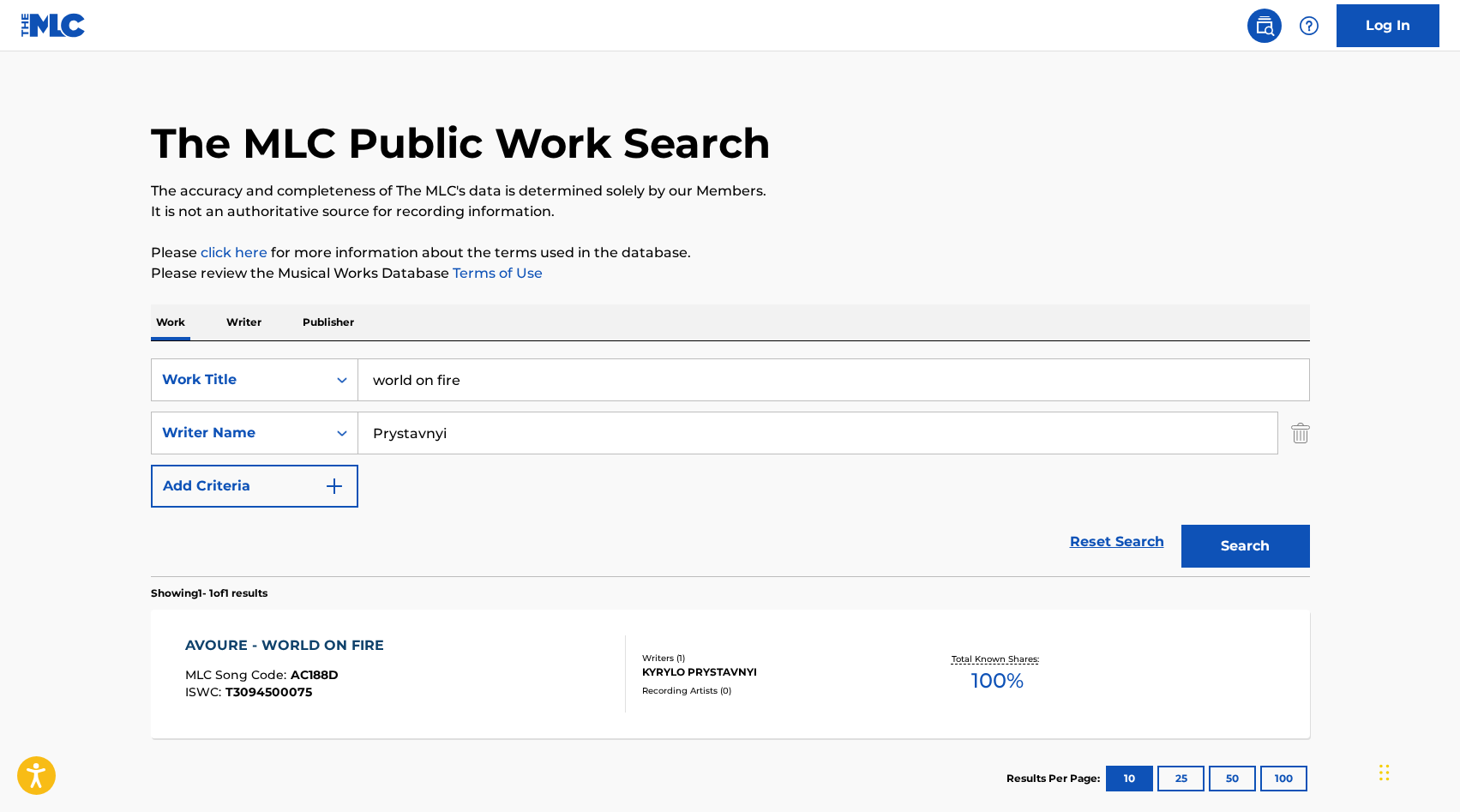
click at [492, 387] on input "world on fire" at bounding box center [833, 379] width 951 height 41
type input "voile"
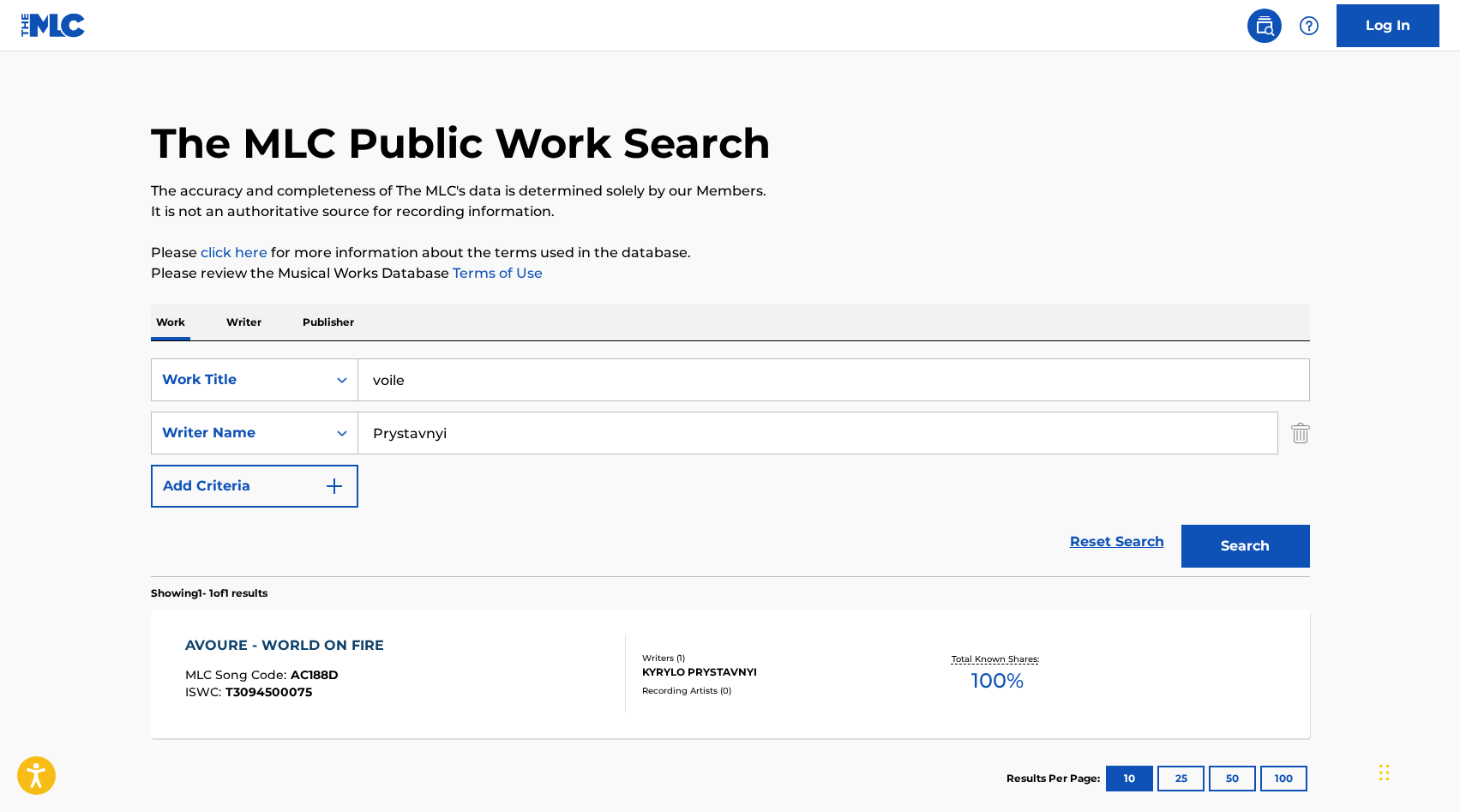
click at [1181, 525] on button "Search" at bounding box center [1245, 546] width 129 height 43
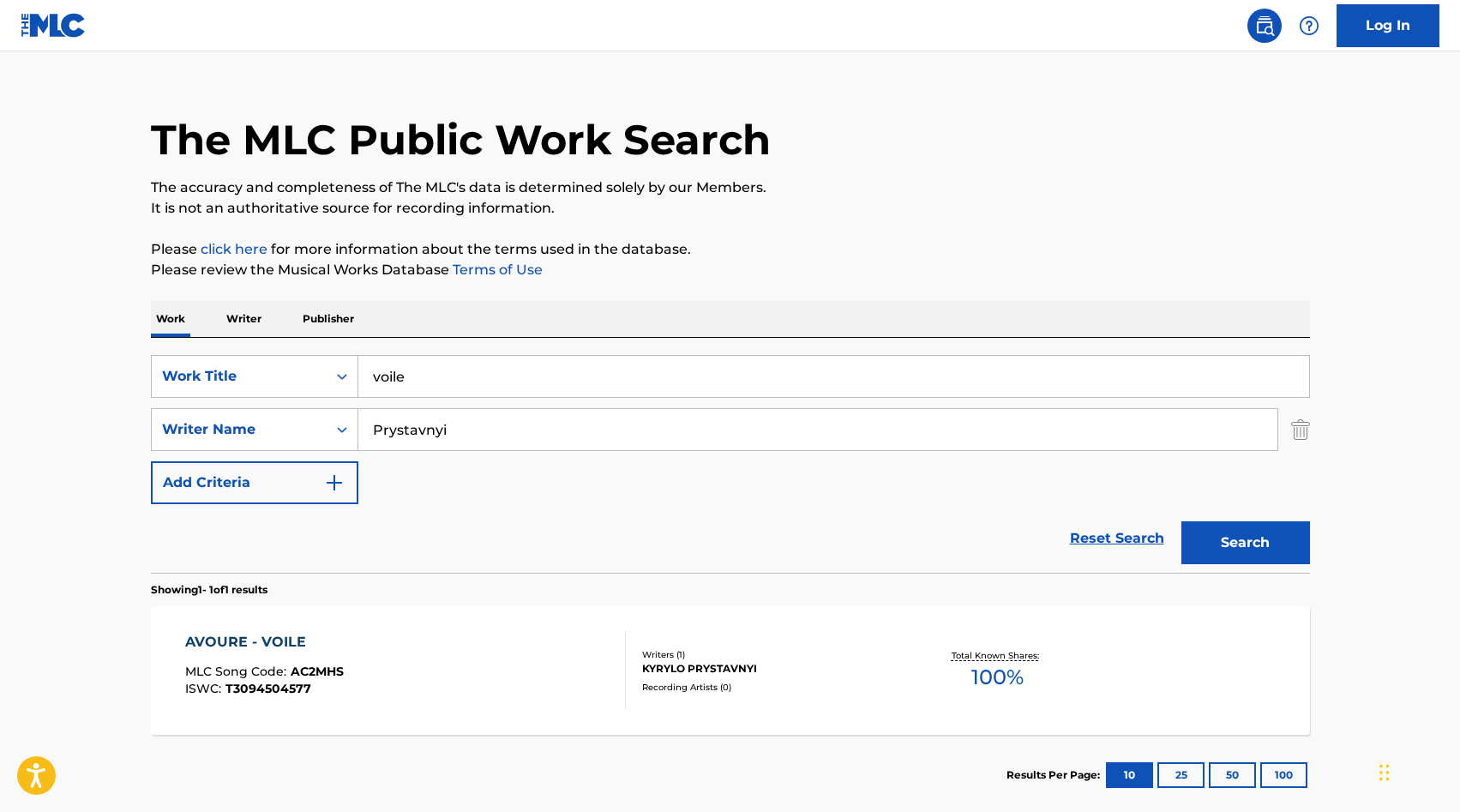
scroll to position [121, 0]
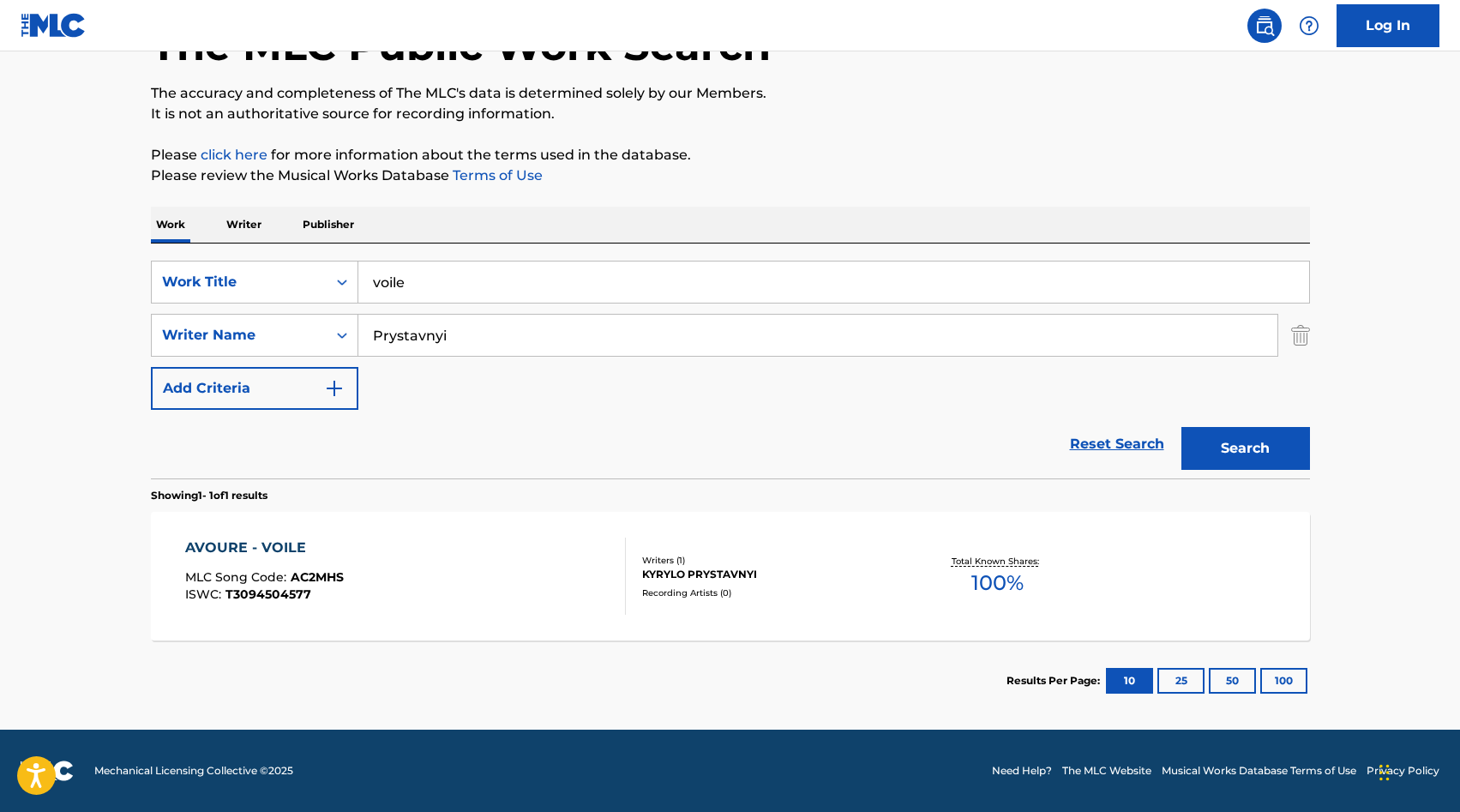
click at [455, 581] on div "AVOURE - VOILE MLC Song Code : AC2MHS ISWC : T3094504577" at bounding box center [405, 576] width 440 height 77
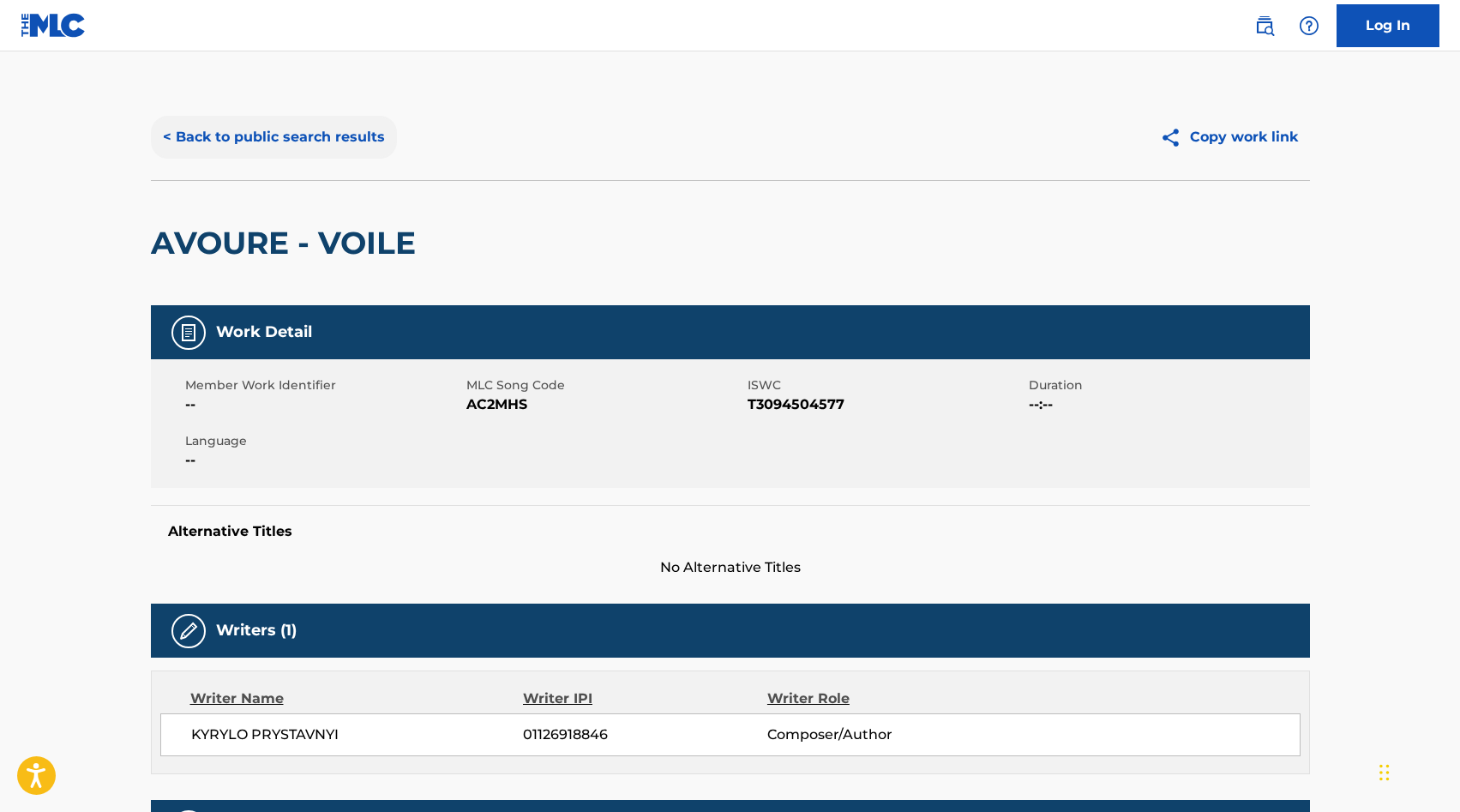
click at [341, 135] on button "< Back to public search results" at bounding box center [274, 137] width 246 height 43
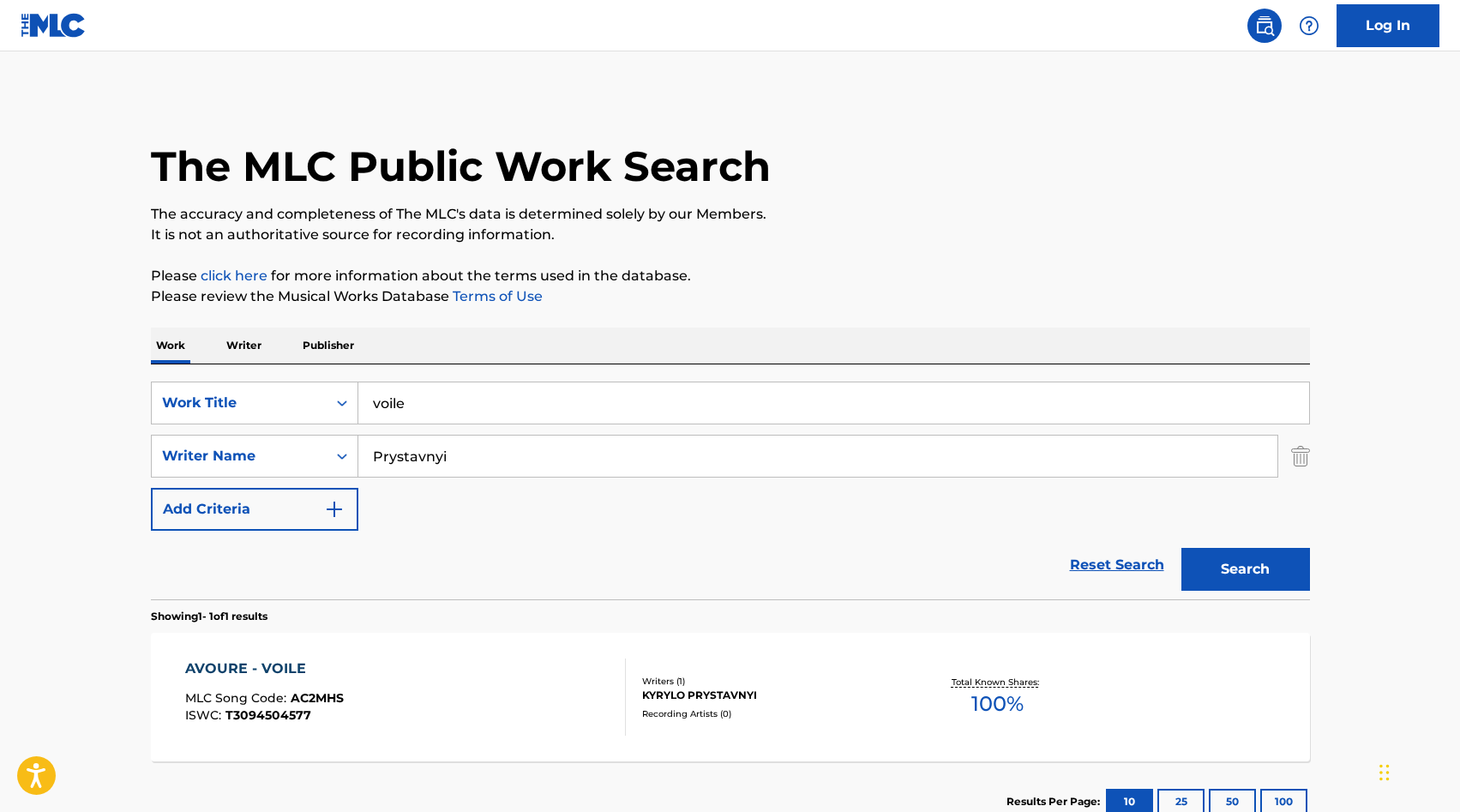
scroll to position [23, 0]
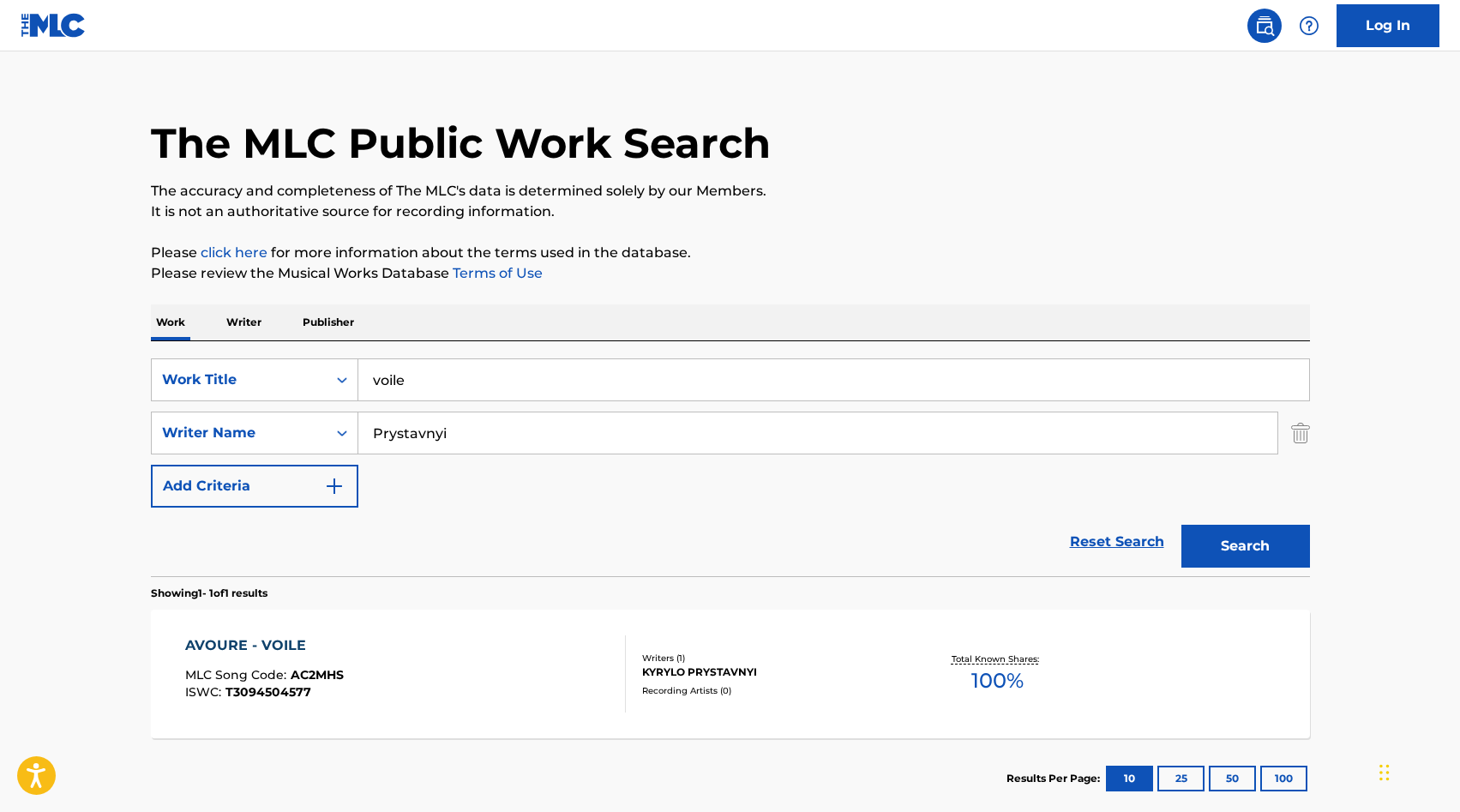
click at [578, 386] on input "voile" at bounding box center [833, 379] width 951 height 41
type input "wonder"
click at [1181, 525] on button "Search" at bounding box center [1245, 546] width 129 height 43
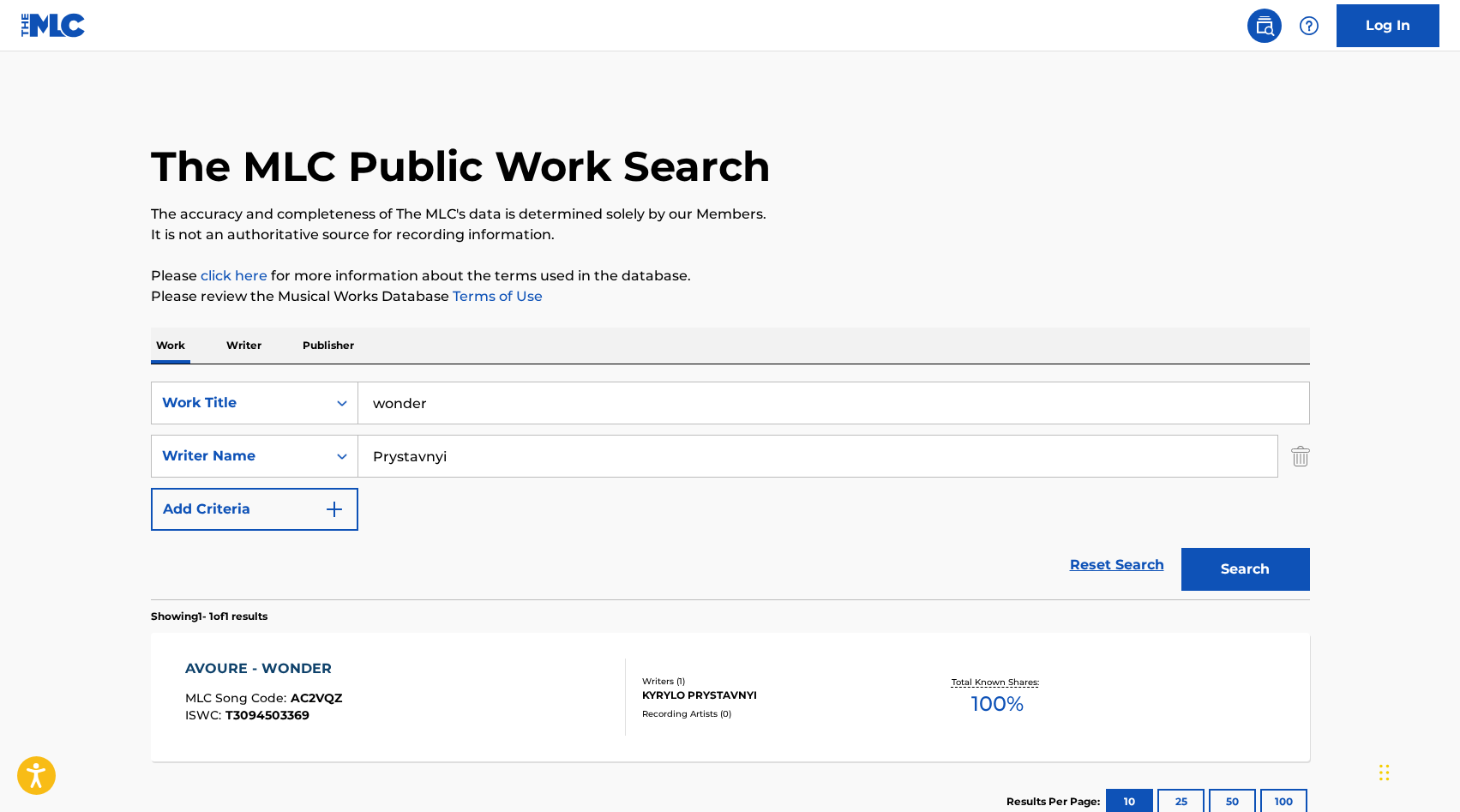
scroll to position [121, 0]
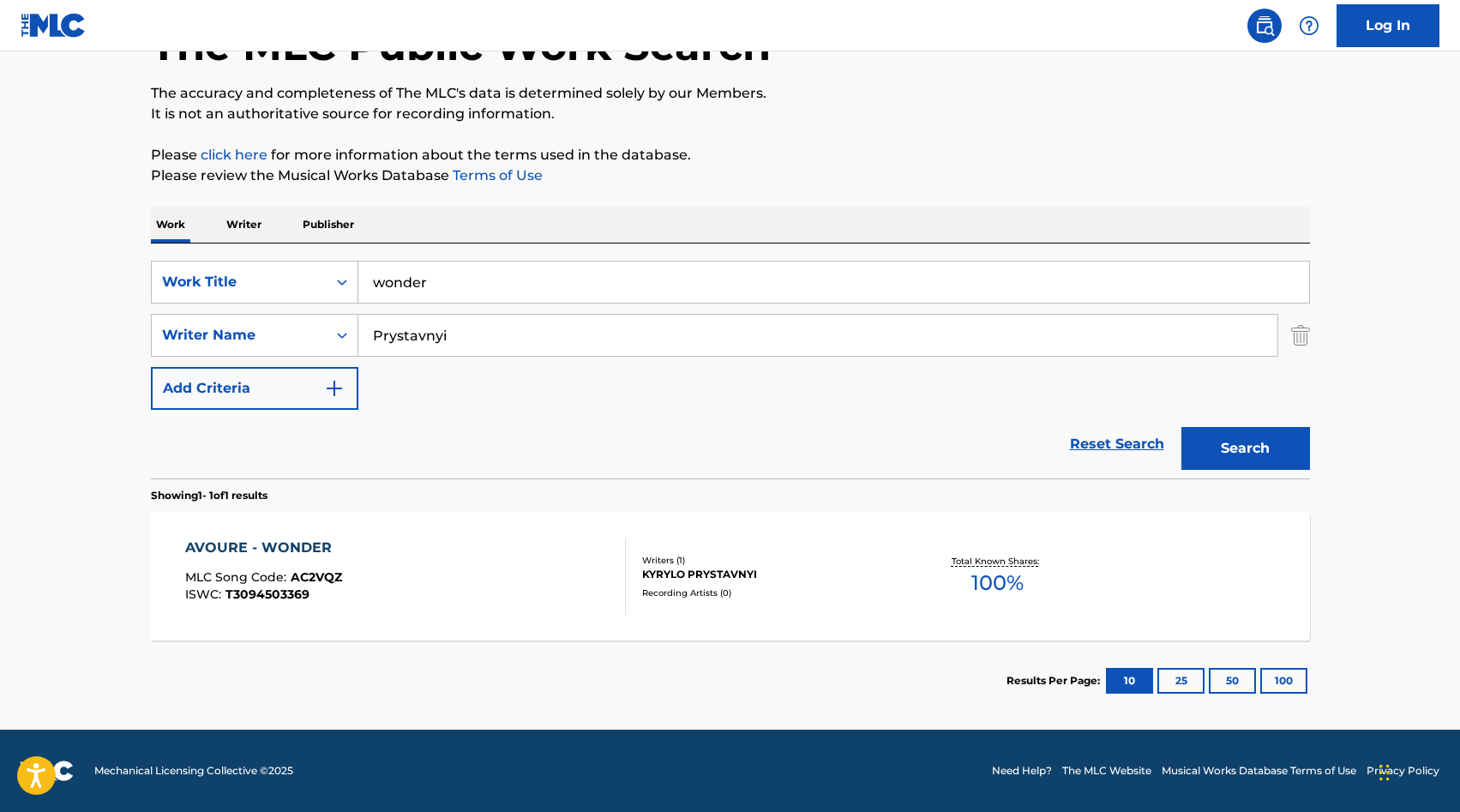
click at [530, 549] on div "AVOURE - WONDER MLC Song Code : AC2VQZ ISWC : T3094503369" at bounding box center [405, 576] width 440 height 77
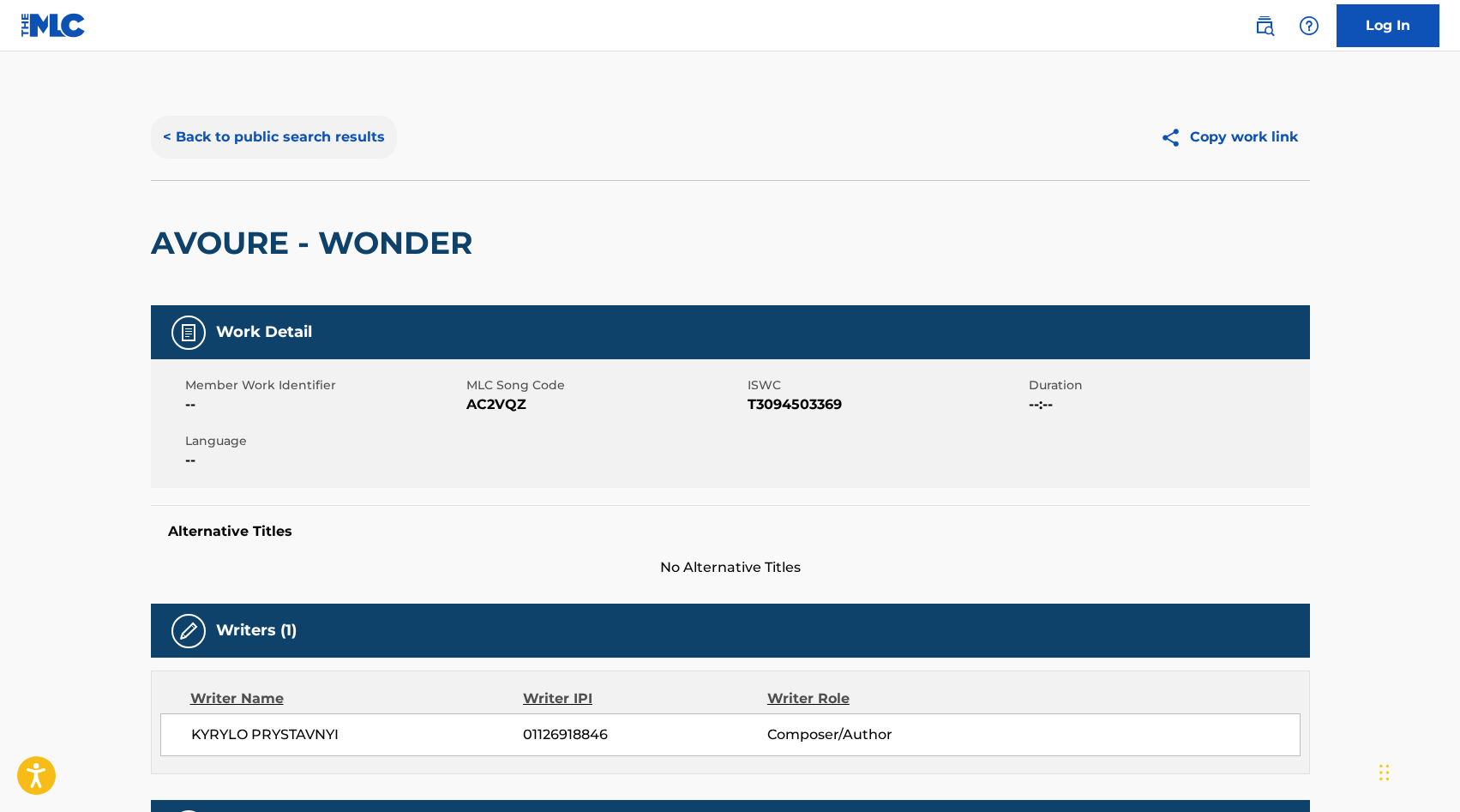
click at [264, 139] on button "< Back to public search results" at bounding box center [274, 137] width 246 height 43
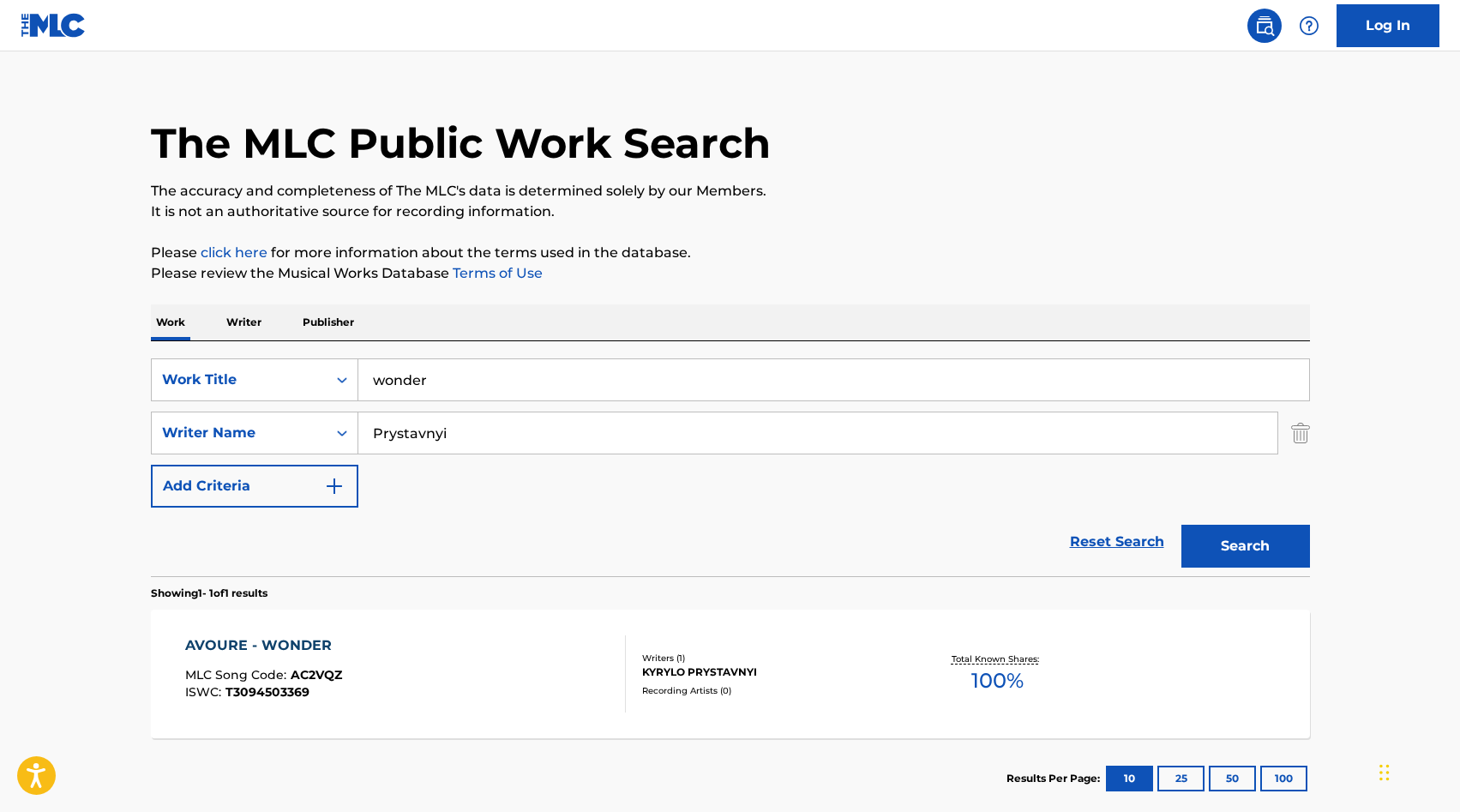
click at [498, 388] on input "wonder" at bounding box center [833, 379] width 951 height 41
type input "let me"
click at [1181, 525] on button "Search" at bounding box center [1245, 546] width 129 height 43
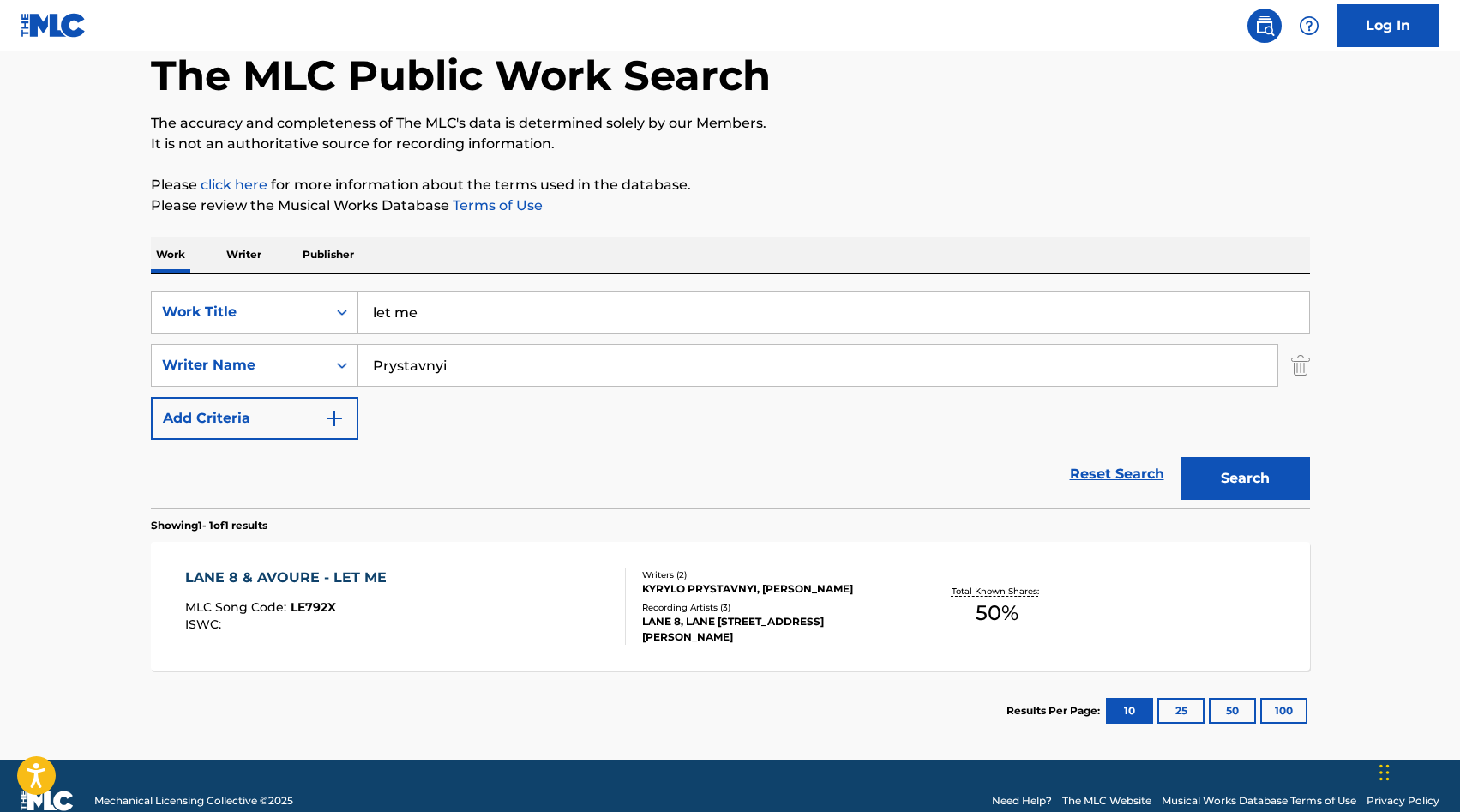
scroll to position [121, 0]
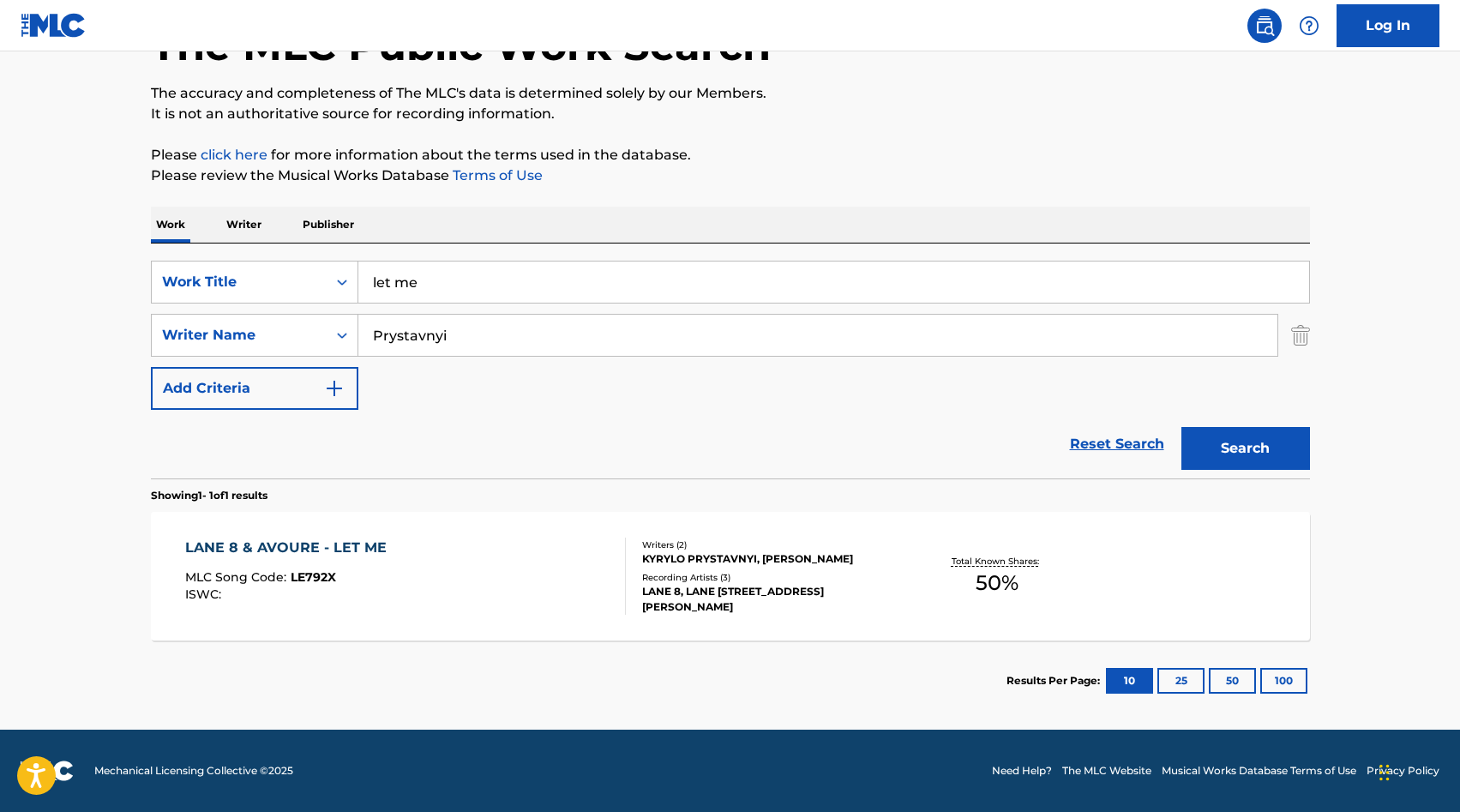
click at [396, 554] on div "LANE 8 & AVOURE - LET ME MLC Song Code : LE792X ISWC :" at bounding box center [405, 576] width 440 height 77
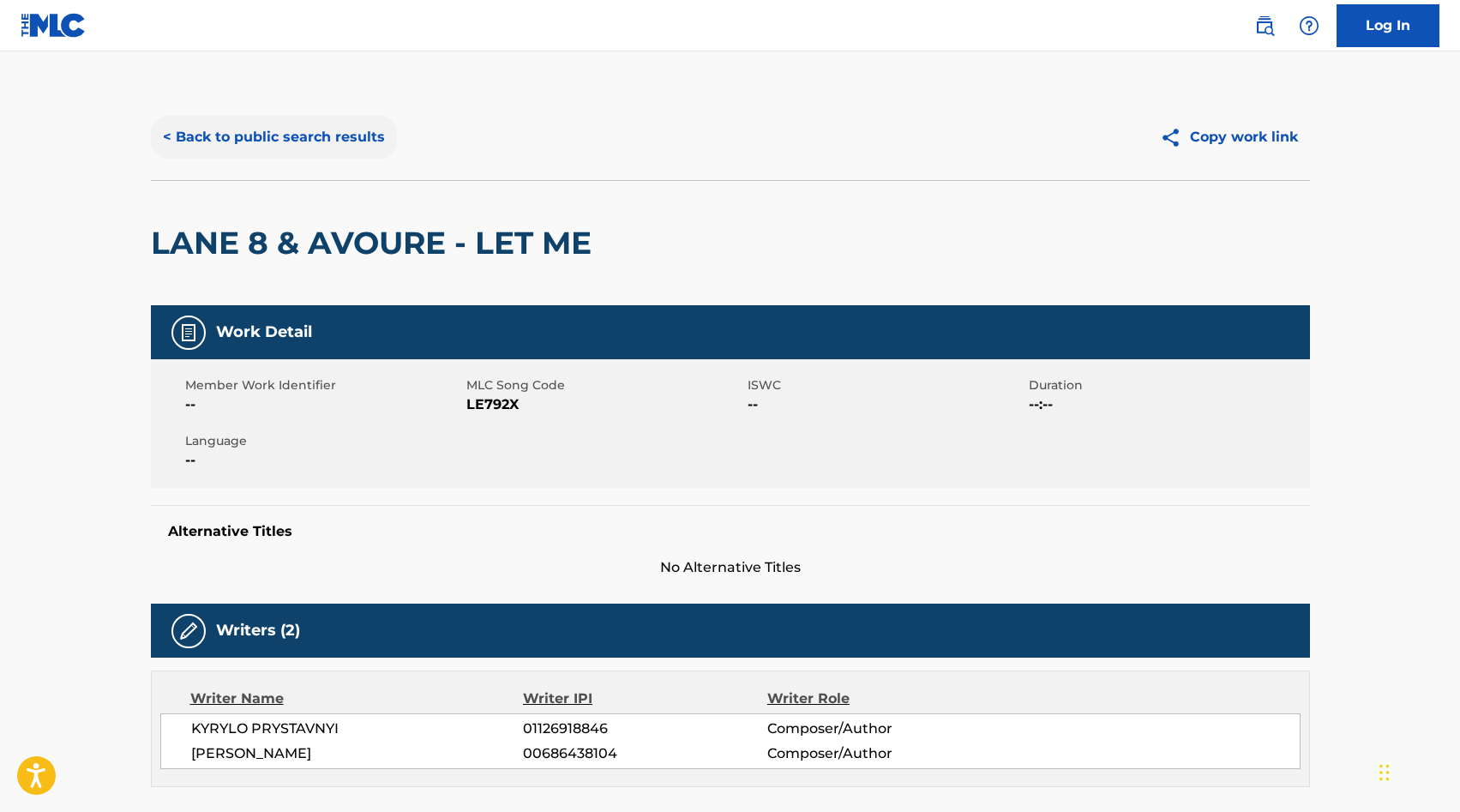
click at [278, 136] on button "< Back to public search results" at bounding box center [274, 137] width 246 height 43
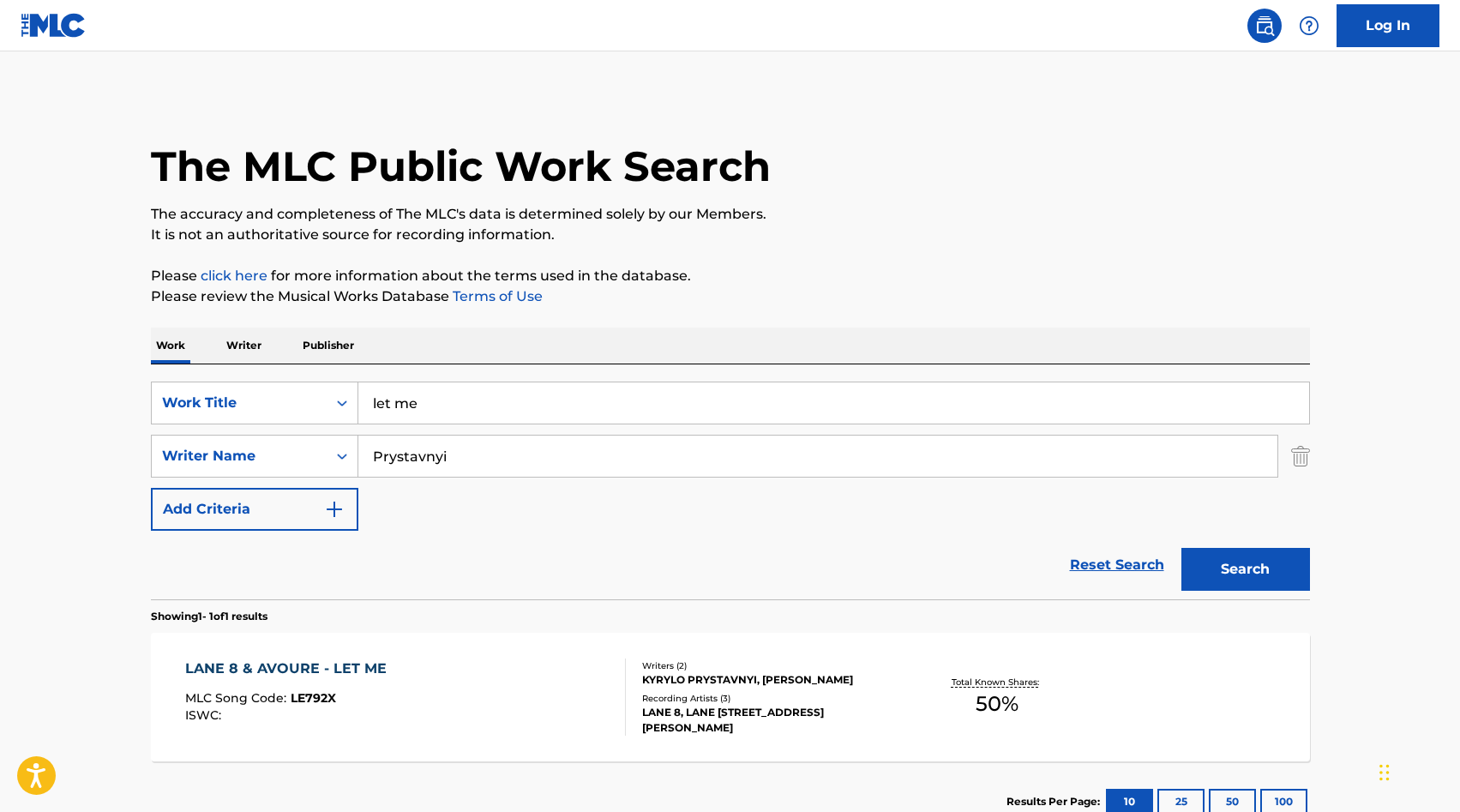
scroll to position [23, 0]
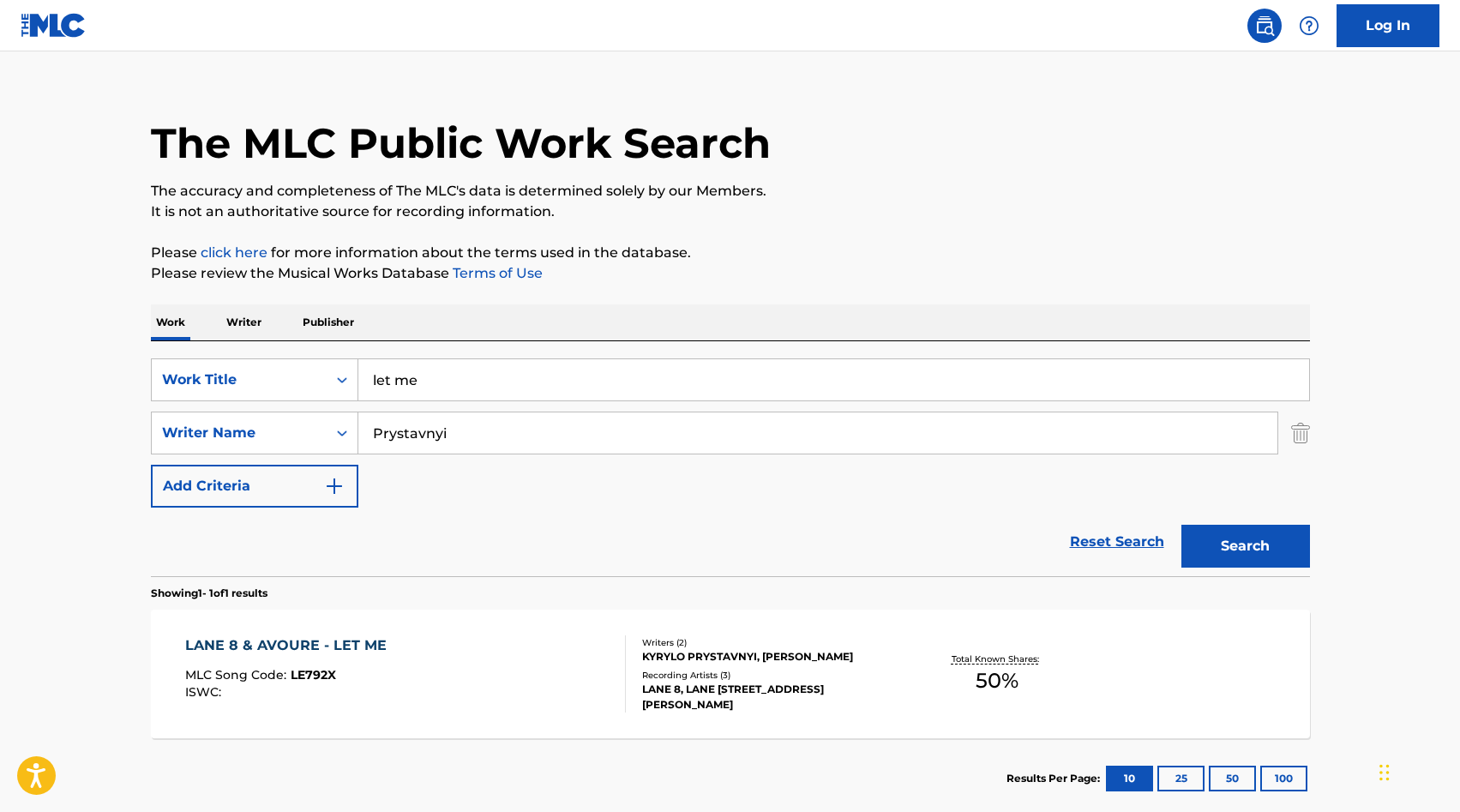
click at [540, 386] on input "let me" at bounding box center [833, 379] width 951 height 41
type input "[PERSON_NAME]"
click at [1181, 525] on button "Search" at bounding box center [1245, 546] width 129 height 43
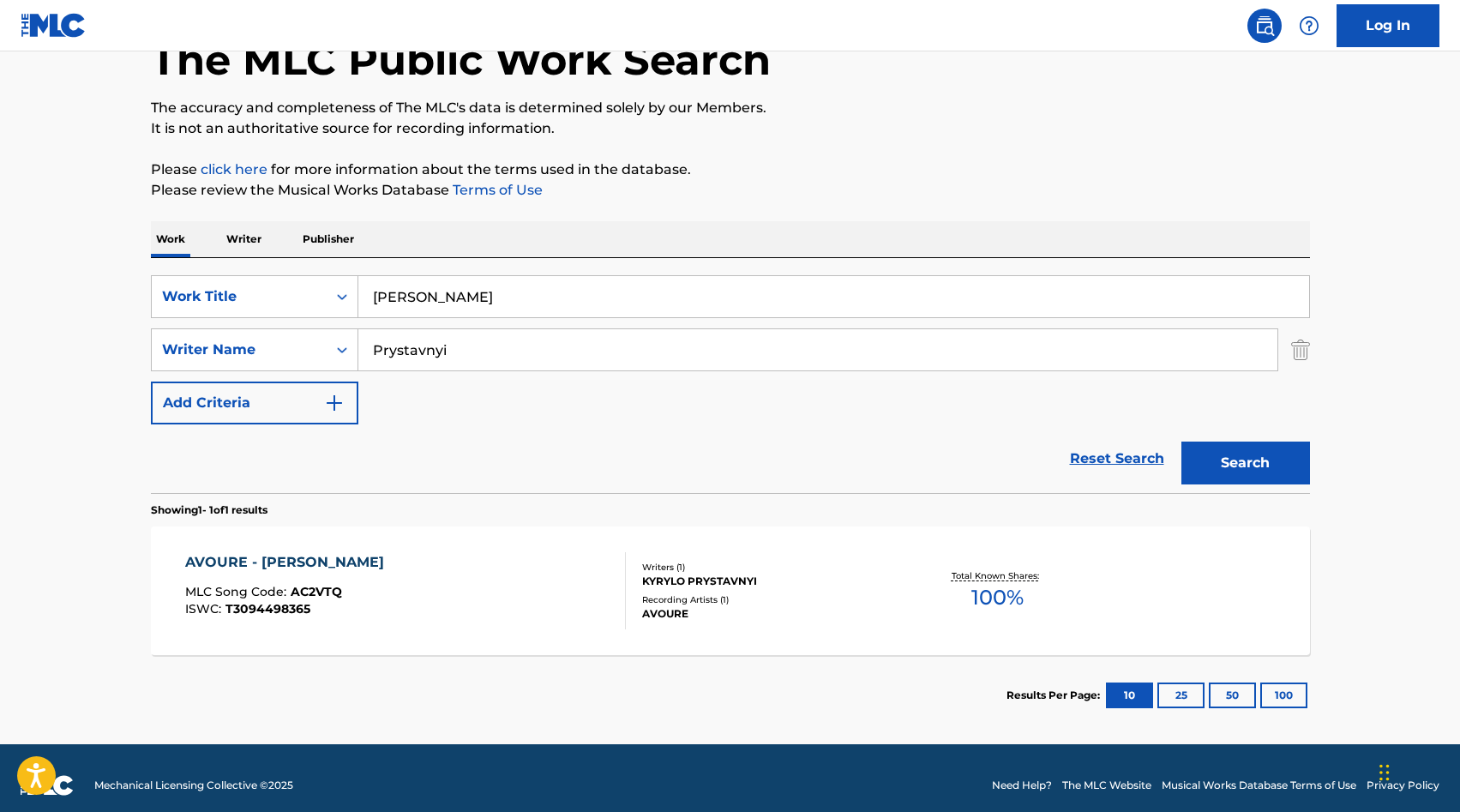
scroll to position [121, 0]
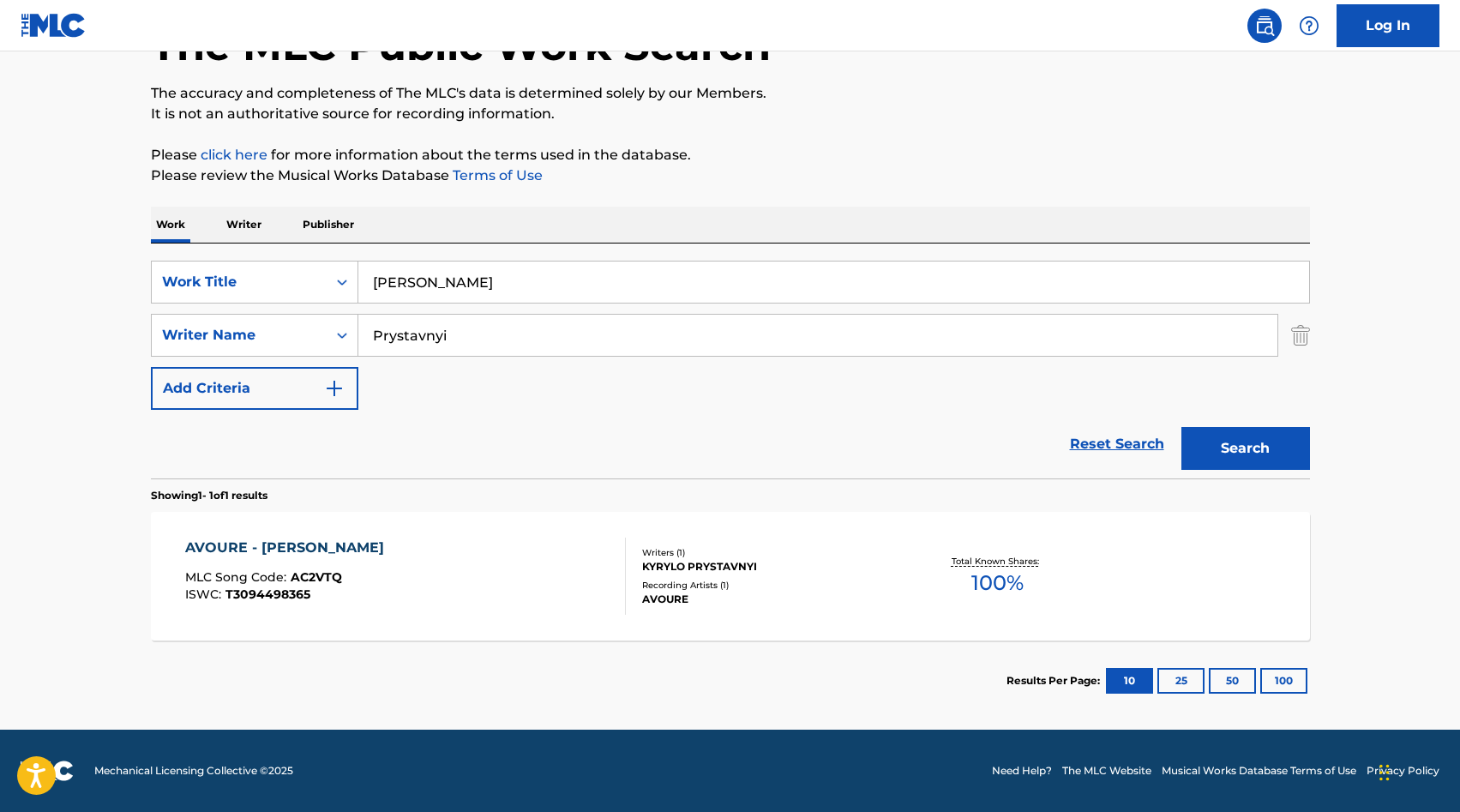
click at [423, 527] on div "AVOURE - [PERSON_NAME] MLC Song Code : AC2VTQ ISWC : T3094498365 Writers ( 1 ) …" at bounding box center [731, 575] width 1159 height 128
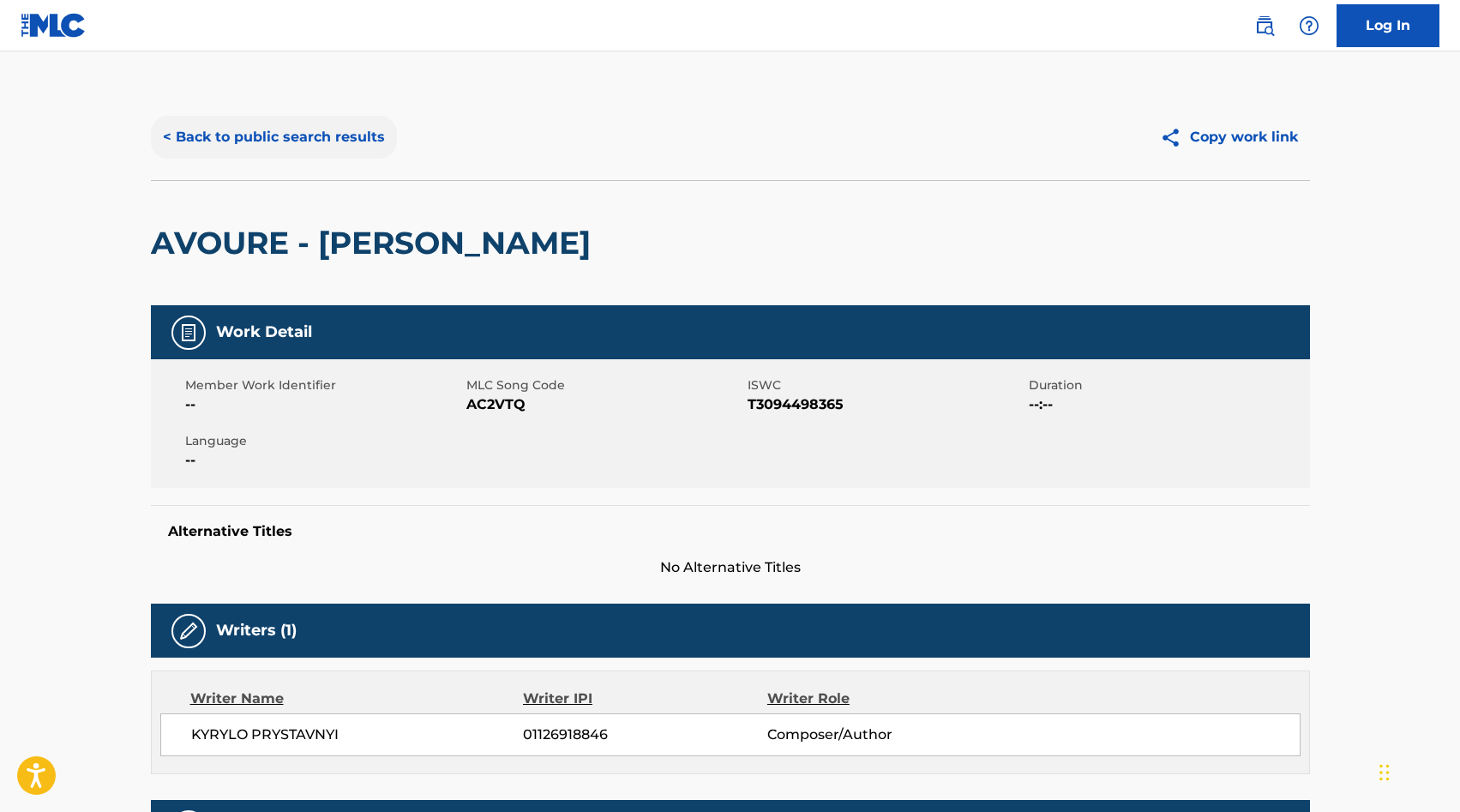
click at [261, 127] on button "< Back to public search results" at bounding box center [274, 137] width 246 height 43
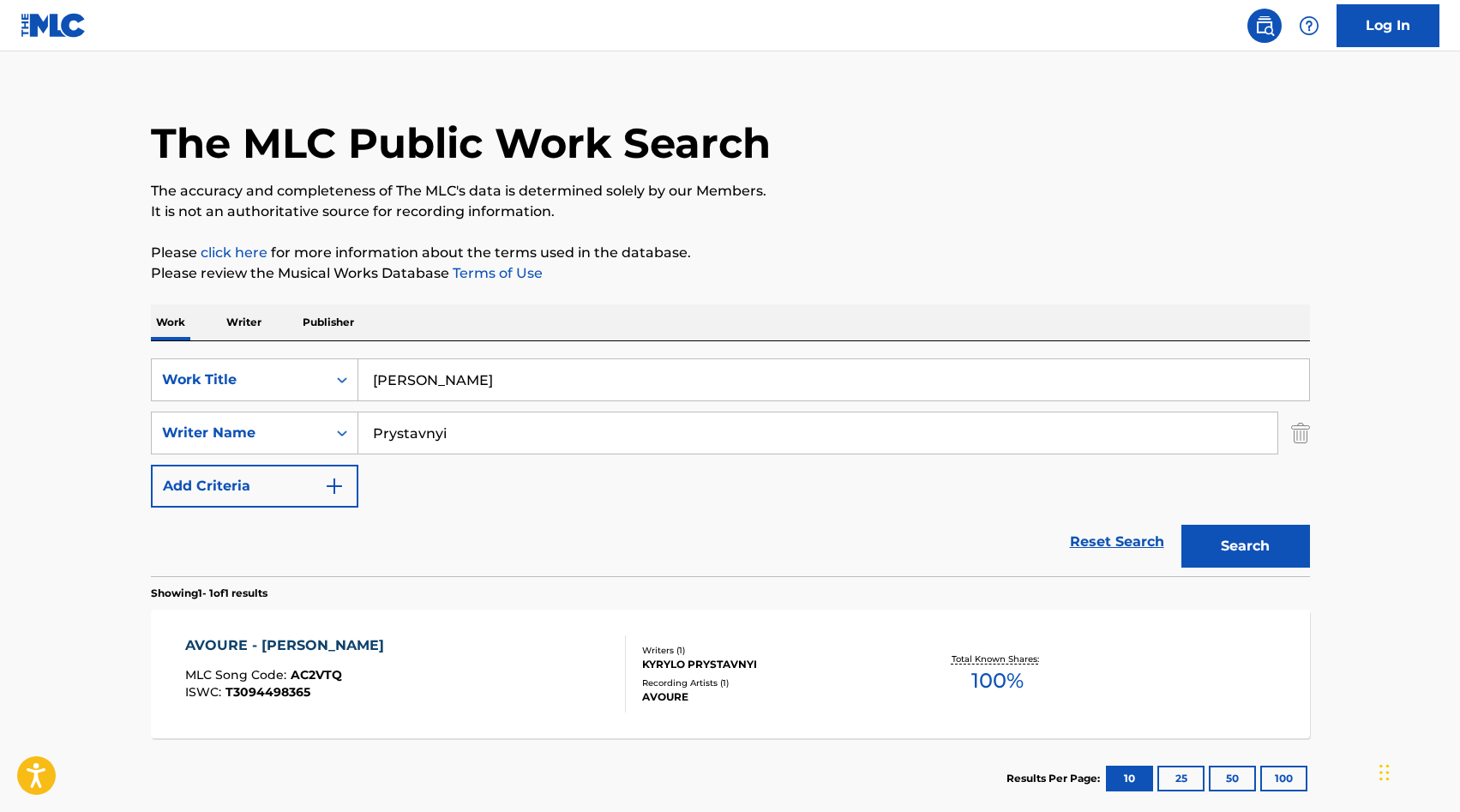
click at [522, 372] on input "[PERSON_NAME]" at bounding box center [833, 379] width 951 height 41
type input "ray"
click at [1181, 525] on button "Search" at bounding box center [1245, 546] width 129 height 43
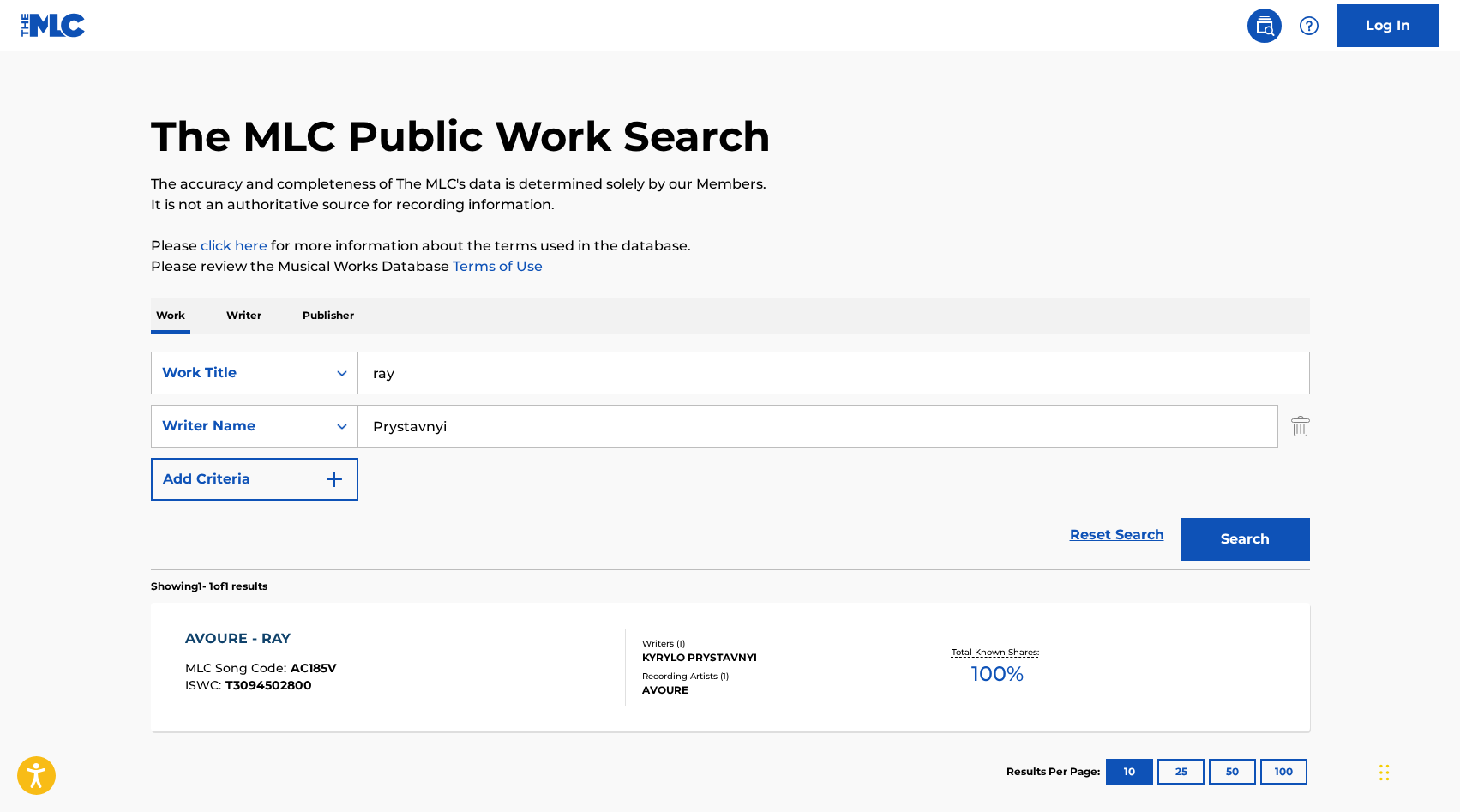
scroll to position [121, 0]
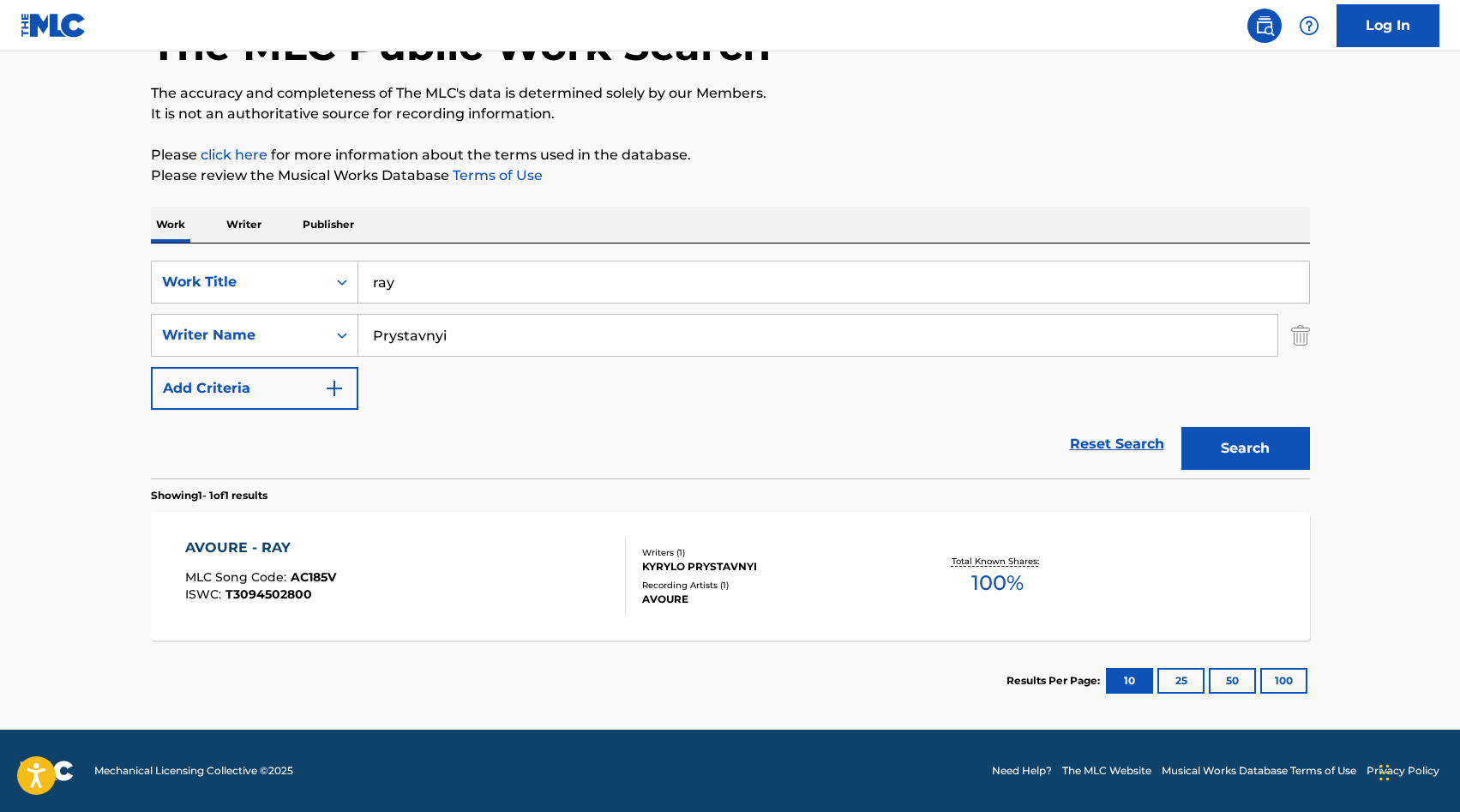
click at [445, 565] on div "AVOURE - RAY MLC Song Code : AC185V ISWC : T3094502800" at bounding box center [405, 576] width 440 height 77
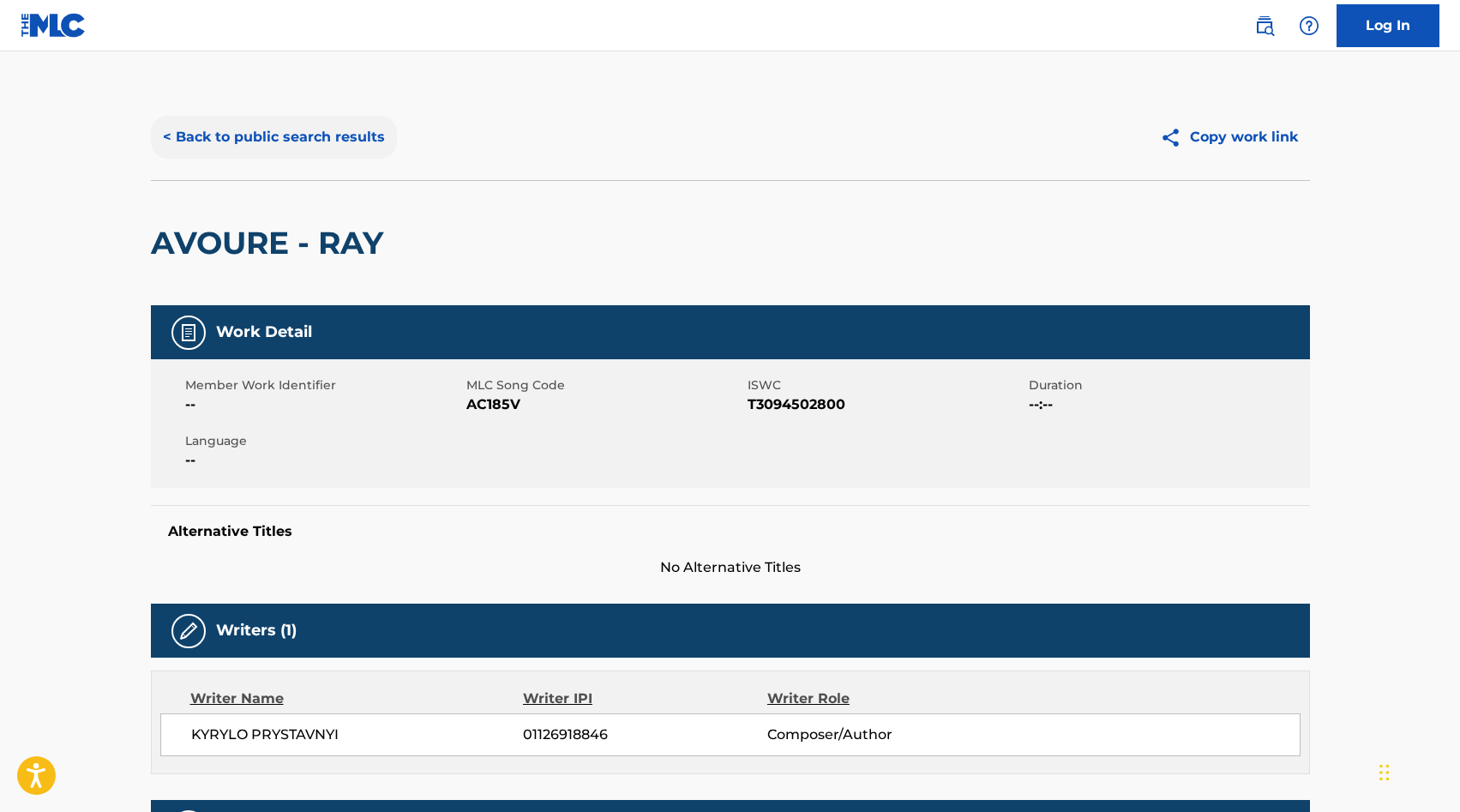
click at [282, 130] on button "< Back to public search results" at bounding box center [274, 137] width 246 height 43
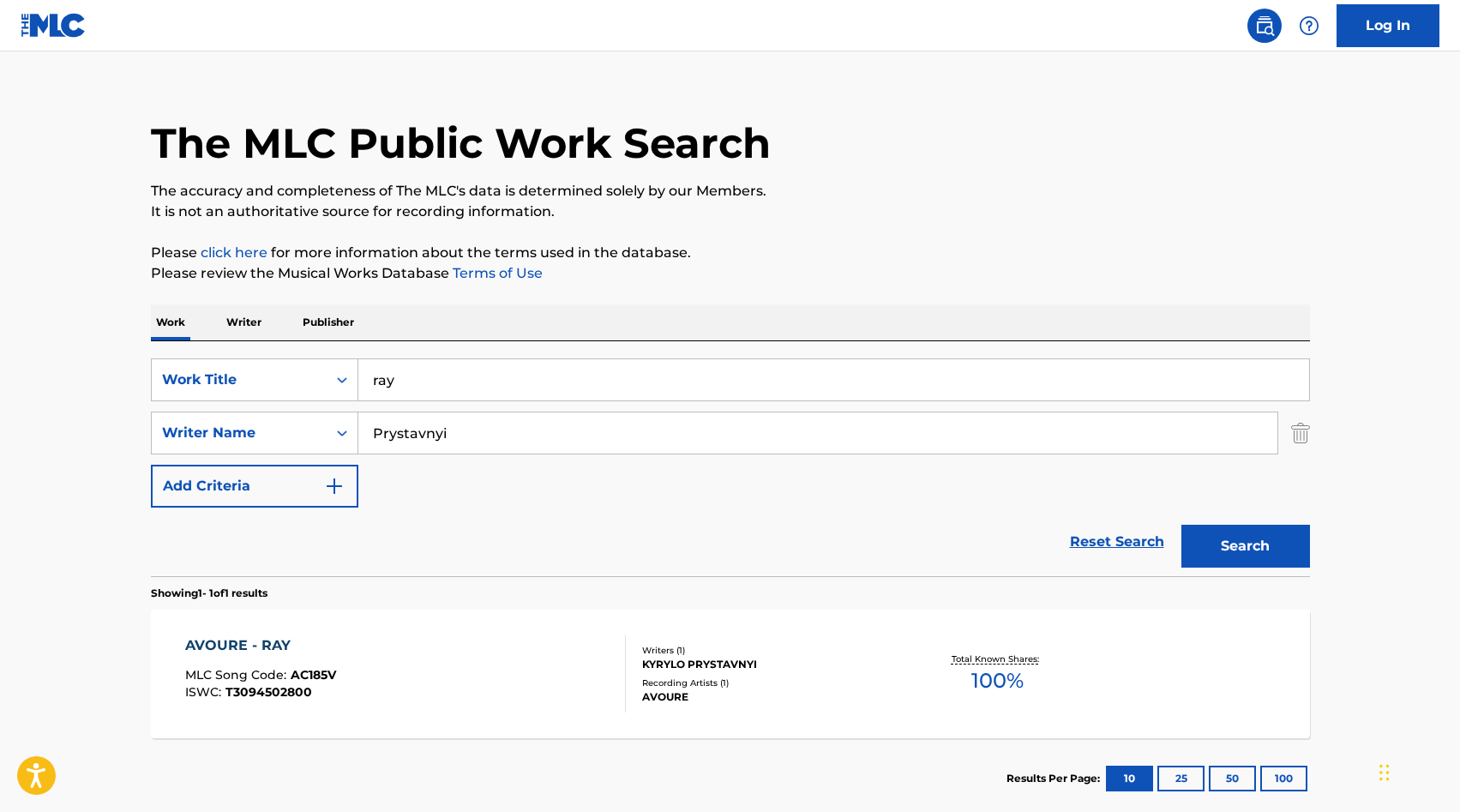
click at [506, 380] on input "ray" at bounding box center [833, 379] width 951 height 41
click at [506, 381] on input "ray" at bounding box center [833, 379] width 951 height 41
type input "aura"
click at [1181, 525] on button "Search" at bounding box center [1245, 546] width 129 height 43
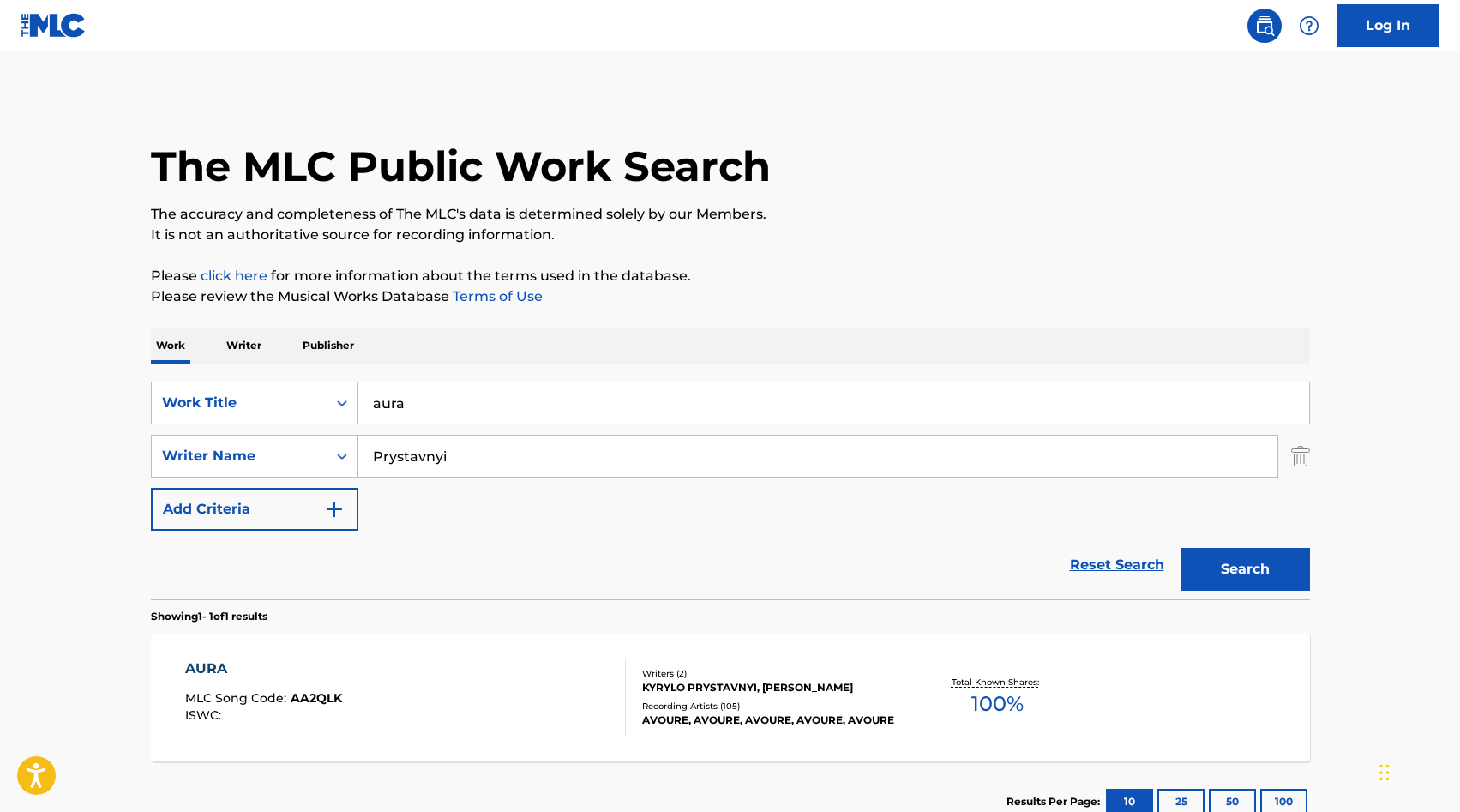
scroll to position [121, 0]
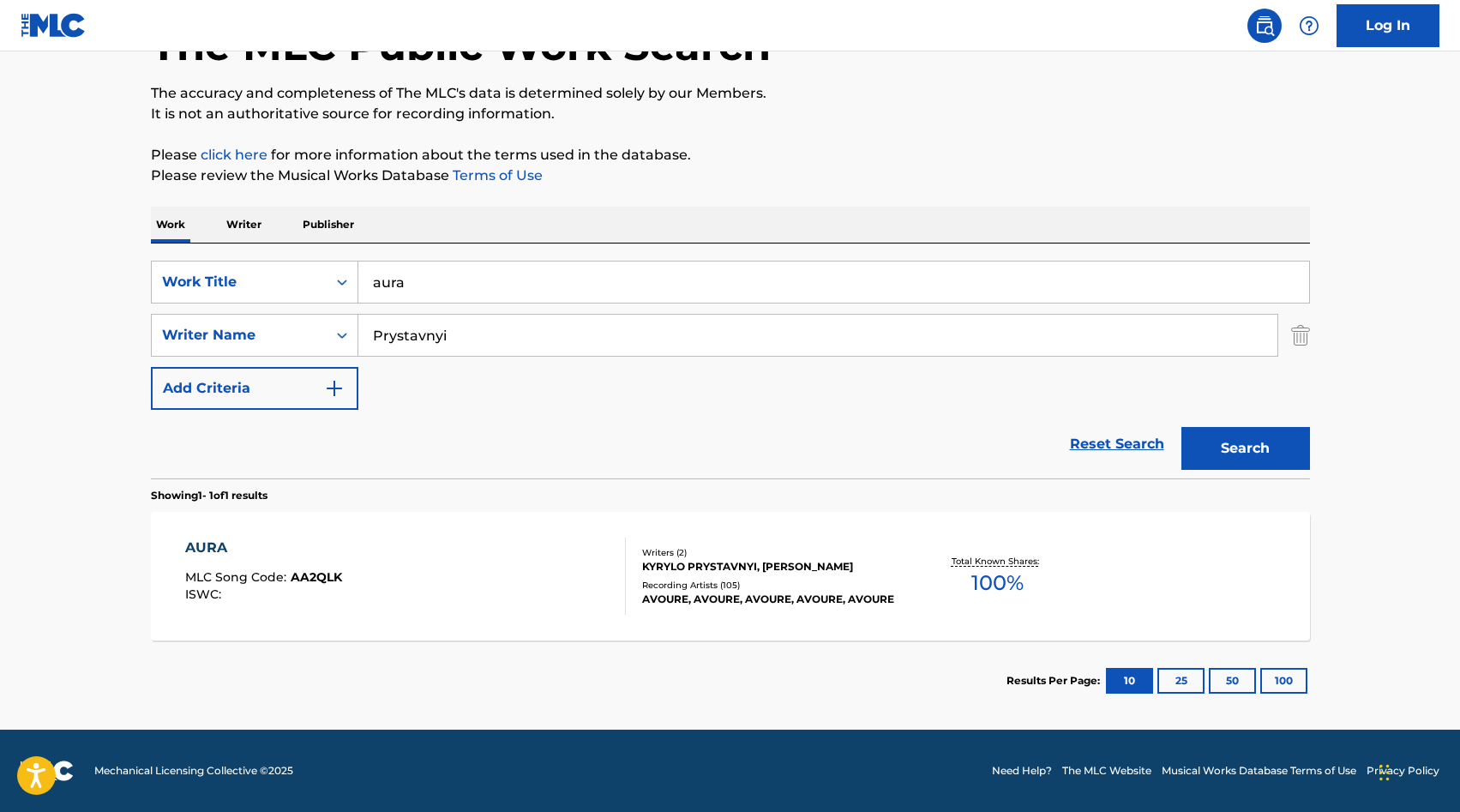
click at [397, 543] on div "AURA MLC Song Code : AA2QLK ISWC :" at bounding box center [405, 576] width 440 height 77
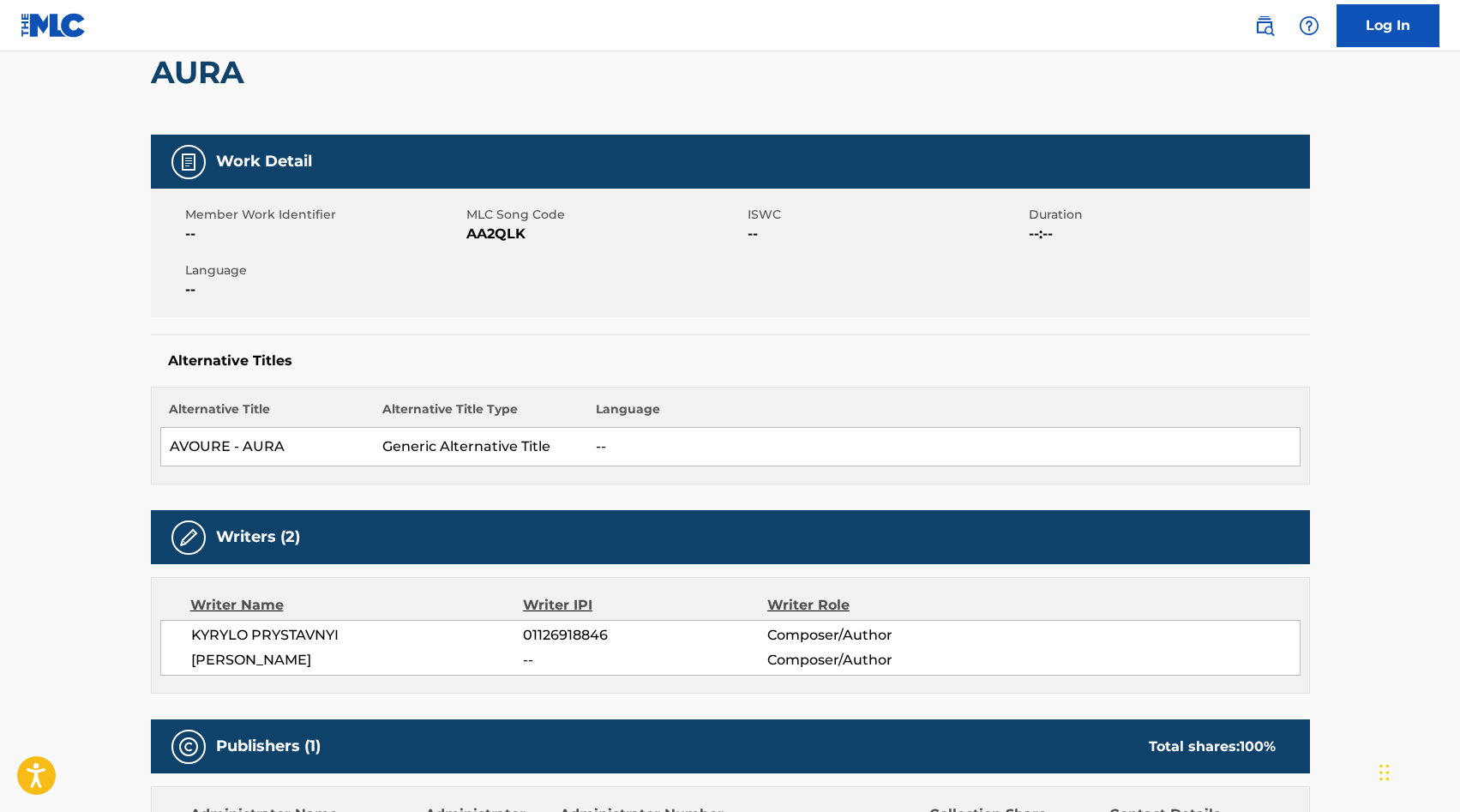
scroll to position [515, 0]
